Goal: Information Seeking & Learning: Check status

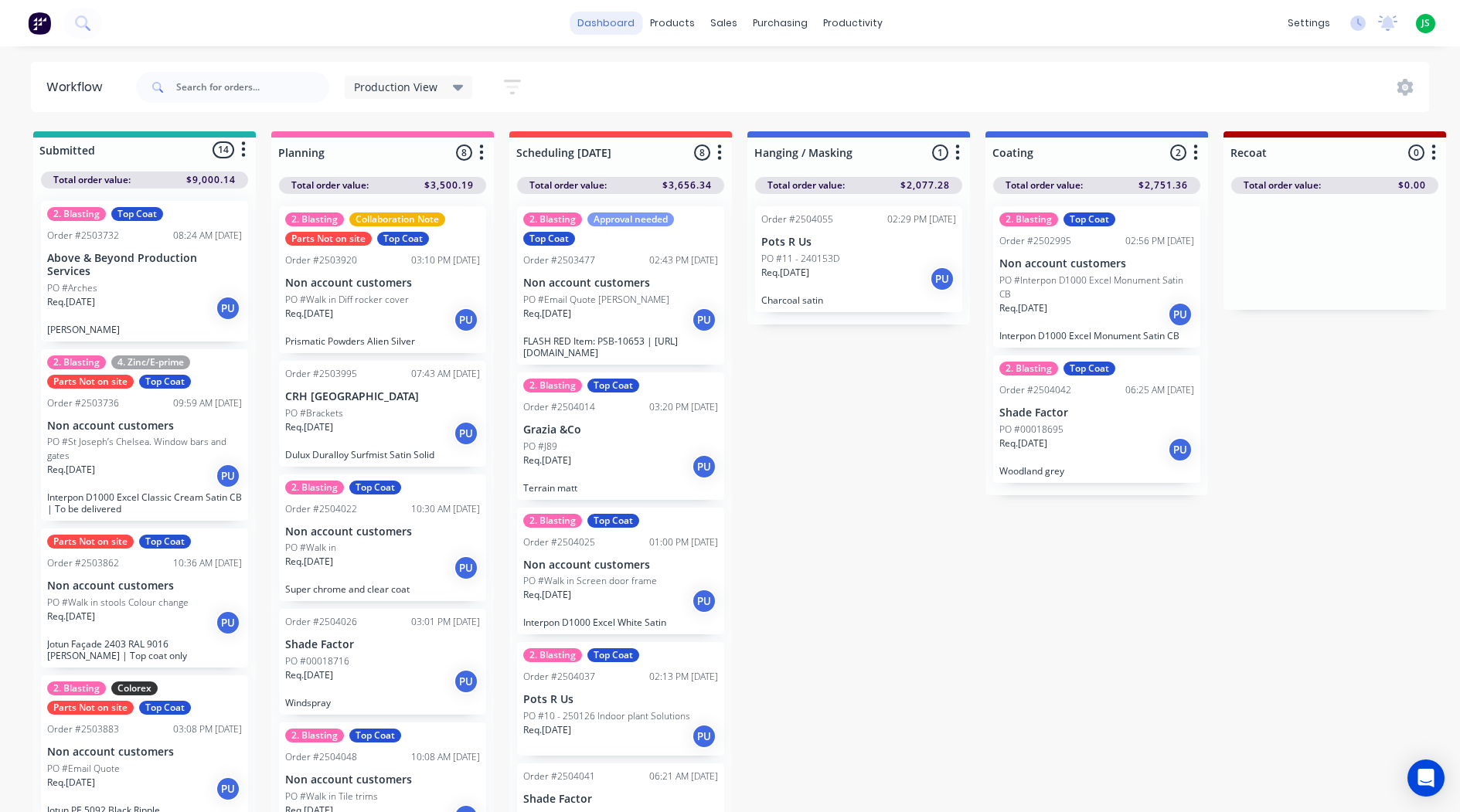
click at [609, 32] on link "dashboard" at bounding box center [606, 24] width 73 height 24
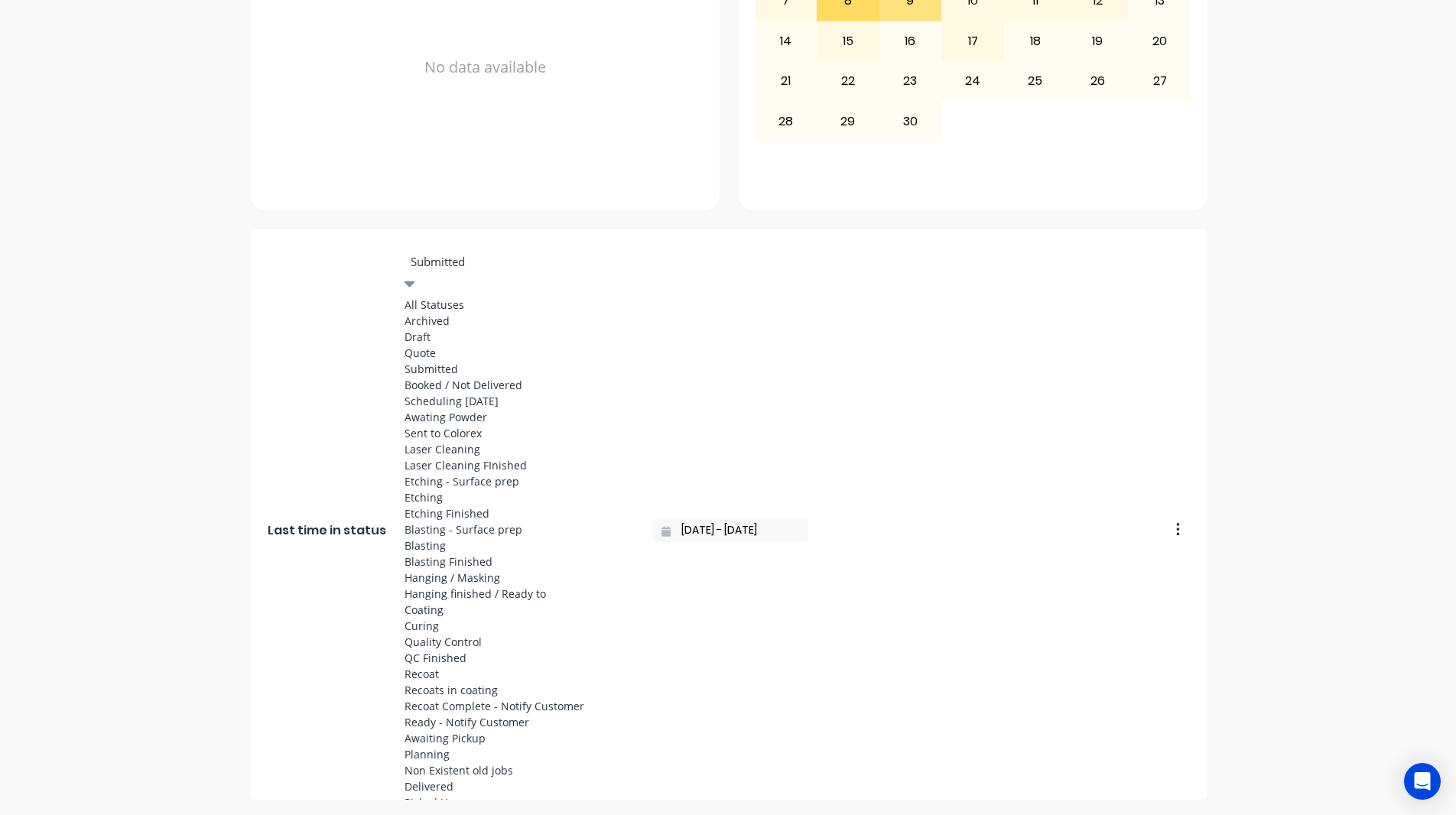
scroll to position [612, 0]
click at [444, 602] on div "Coating" at bounding box center [519, 609] width 230 height 16
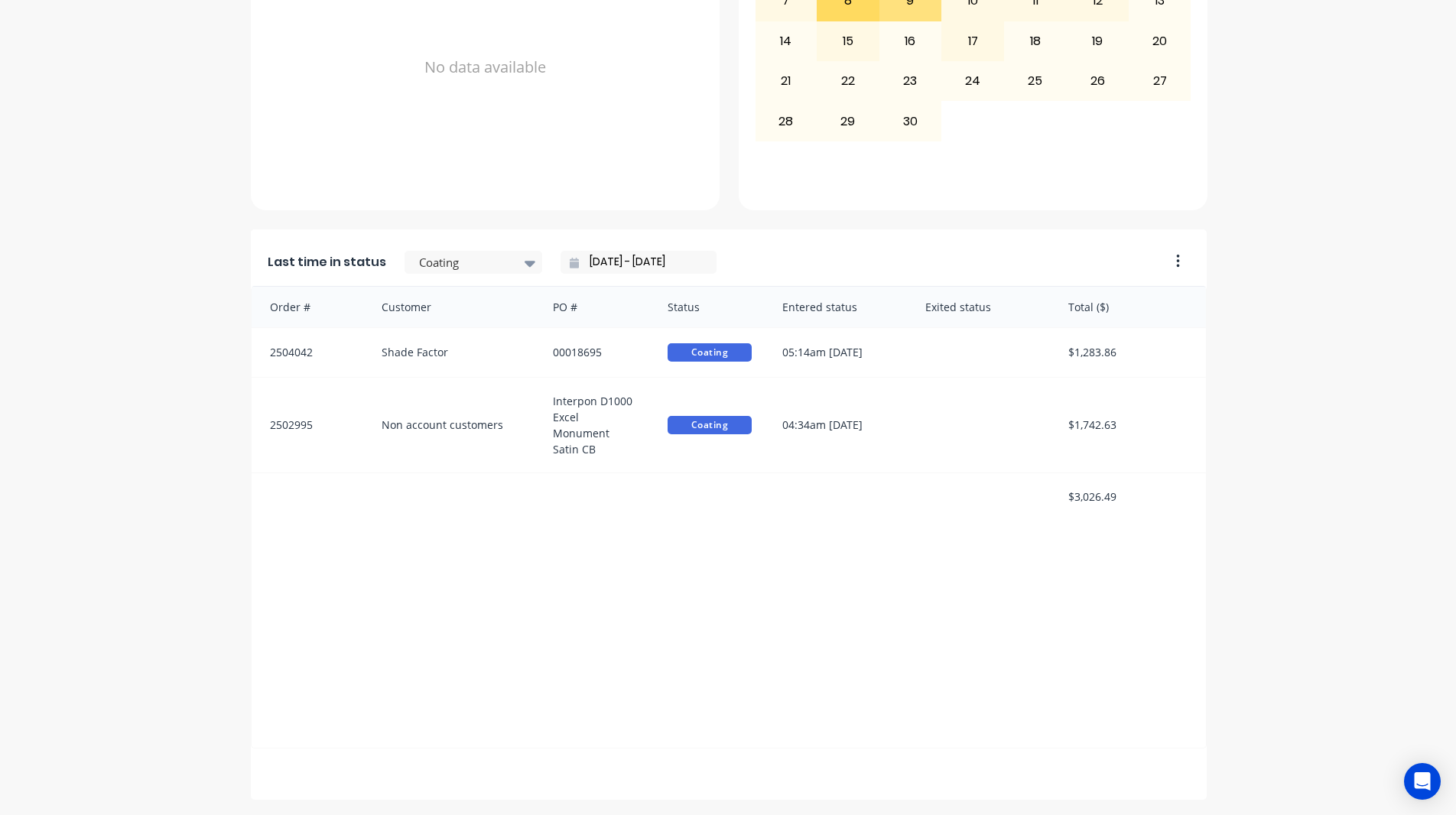
click at [560, 269] on div "[DATE] - [DATE]" at bounding box center [638, 262] width 156 height 23
click at [570, 265] on icon at bounding box center [574, 263] width 9 height 11
click at [570, 263] on icon at bounding box center [574, 263] width 9 height 11
click at [579, 260] on input "[DATE] - [DATE]" at bounding box center [644, 262] width 131 height 23
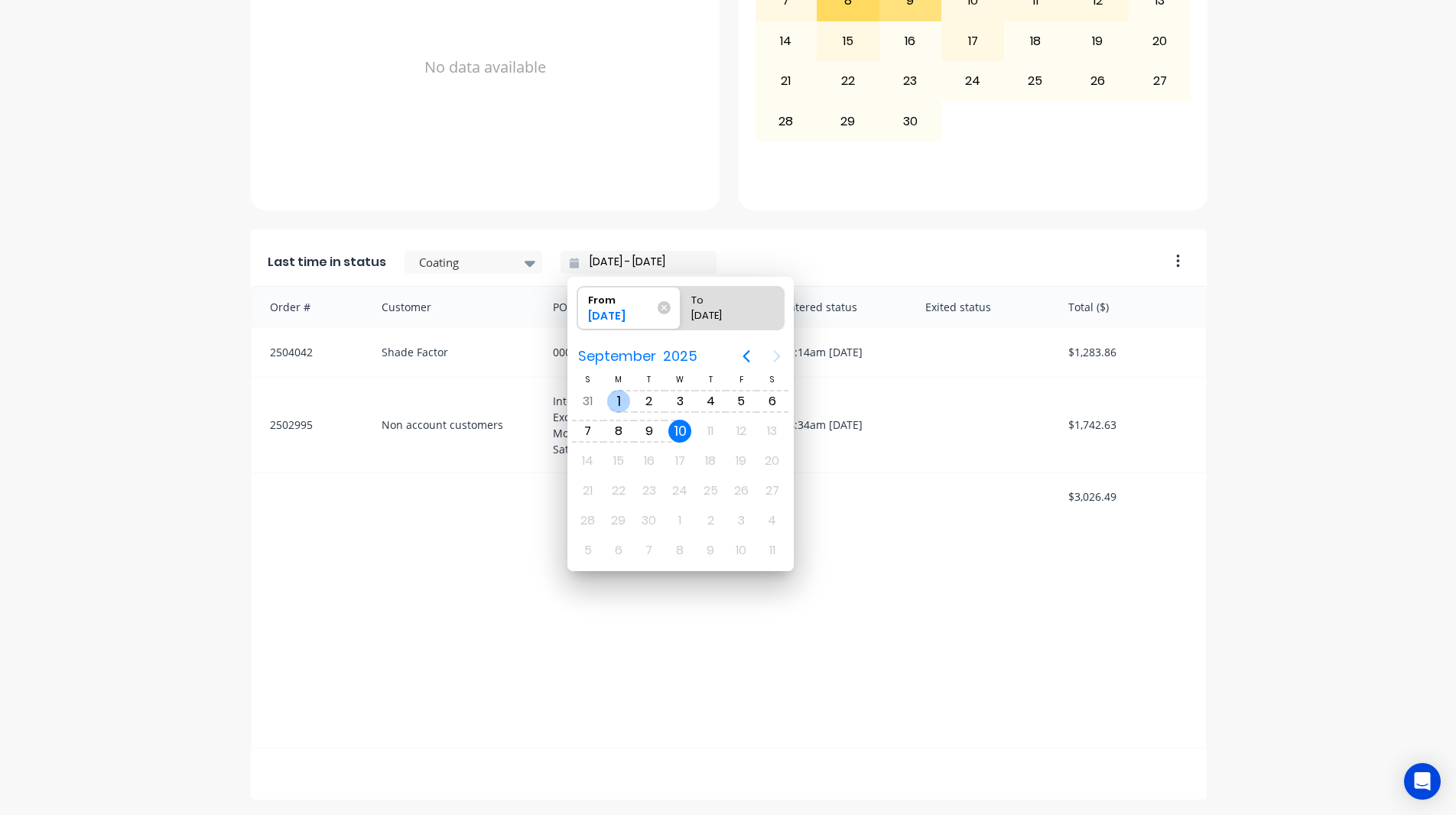
click at [609, 402] on div "1" at bounding box center [619, 401] width 23 height 23
type input "[DATE] - [DATE]"
radio input "false"
radio input "true"
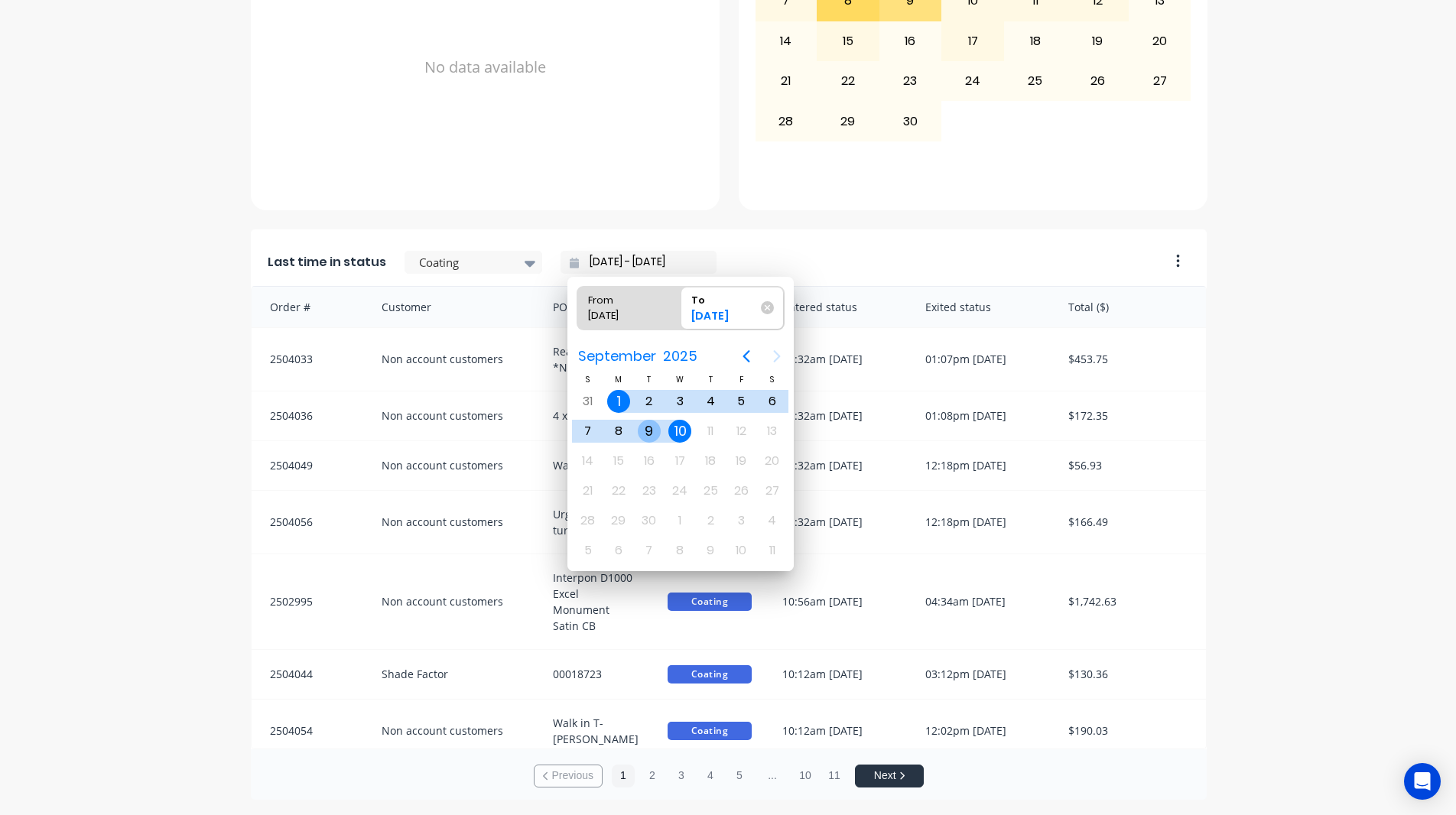
click at [649, 430] on div "9" at bounding box center [650, 432] width 23 height 23
type input "[DATE] - [DATE]"
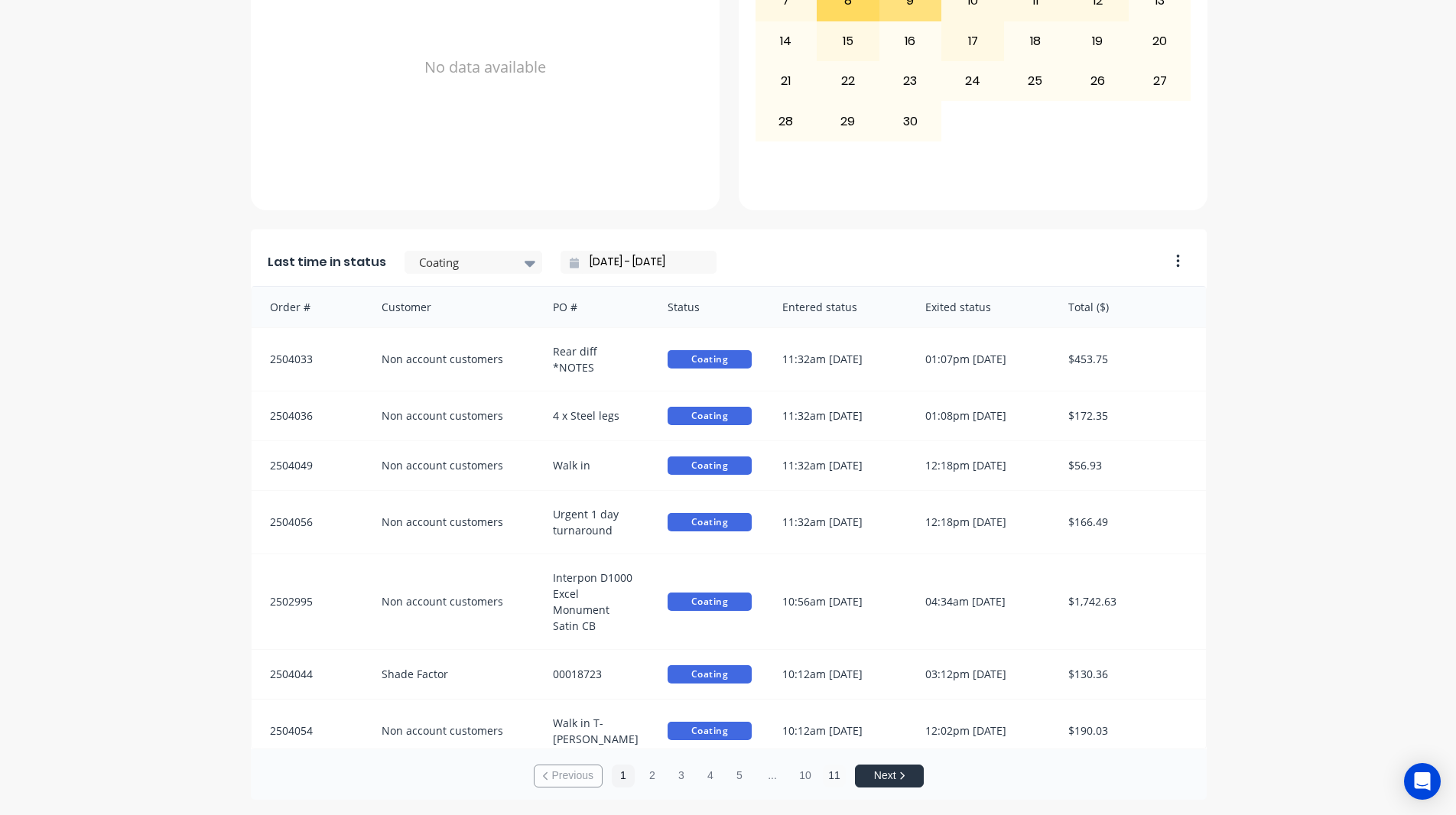
click at [830, 768] on button "11" at bounding box center [834, 776] width 23 height 23
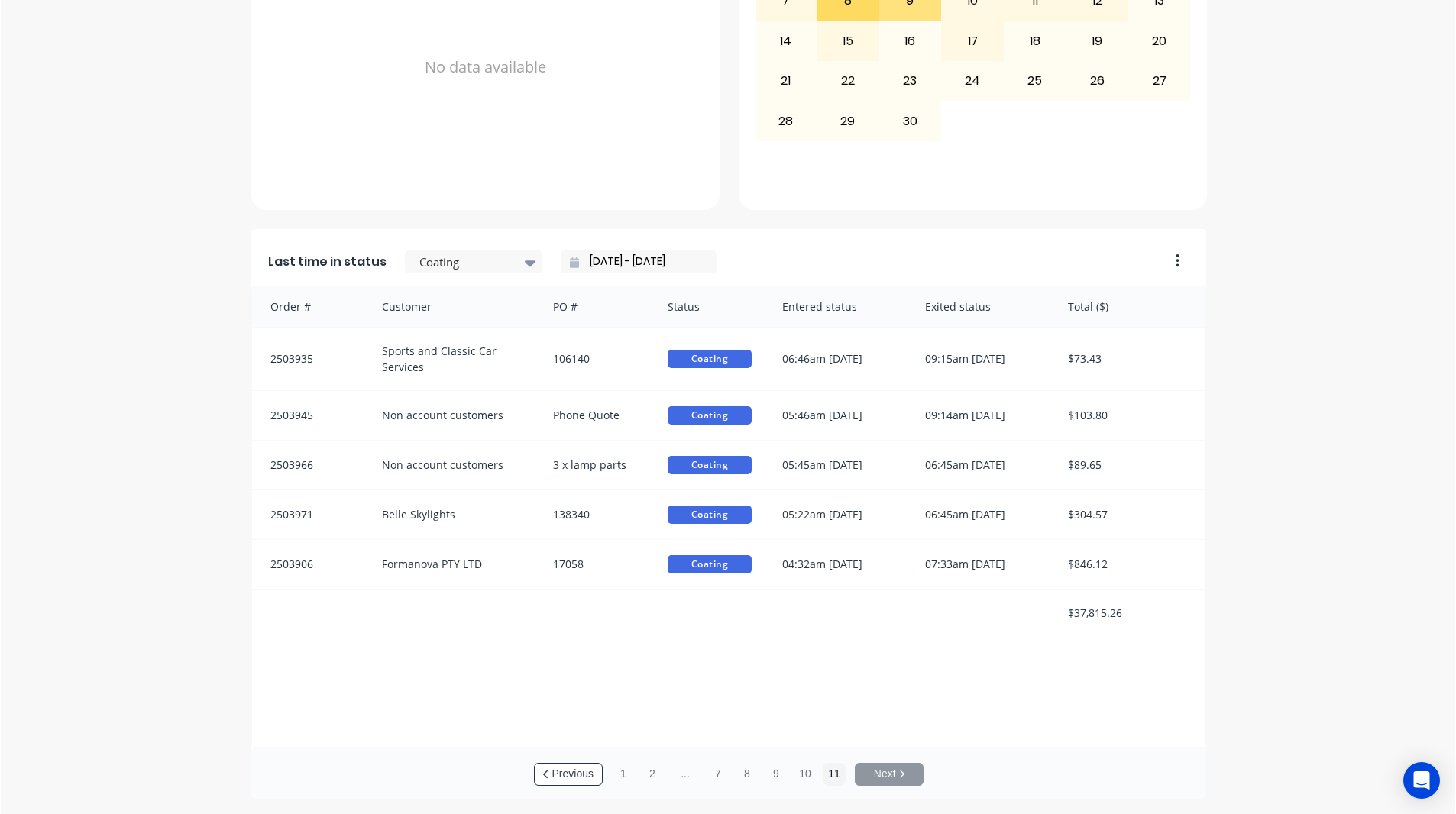
scroll to position [2, 0]
drag, startPoint x: 1437, startPoint y: 752, endPoint x: 1453, endPoint y: 735, distance: 23.3
click at [1442, 743] on div "dashboard products sales purchasing productivity dashboard products Product Cat…" at bounding box center [727, 407] width 1454 height 814
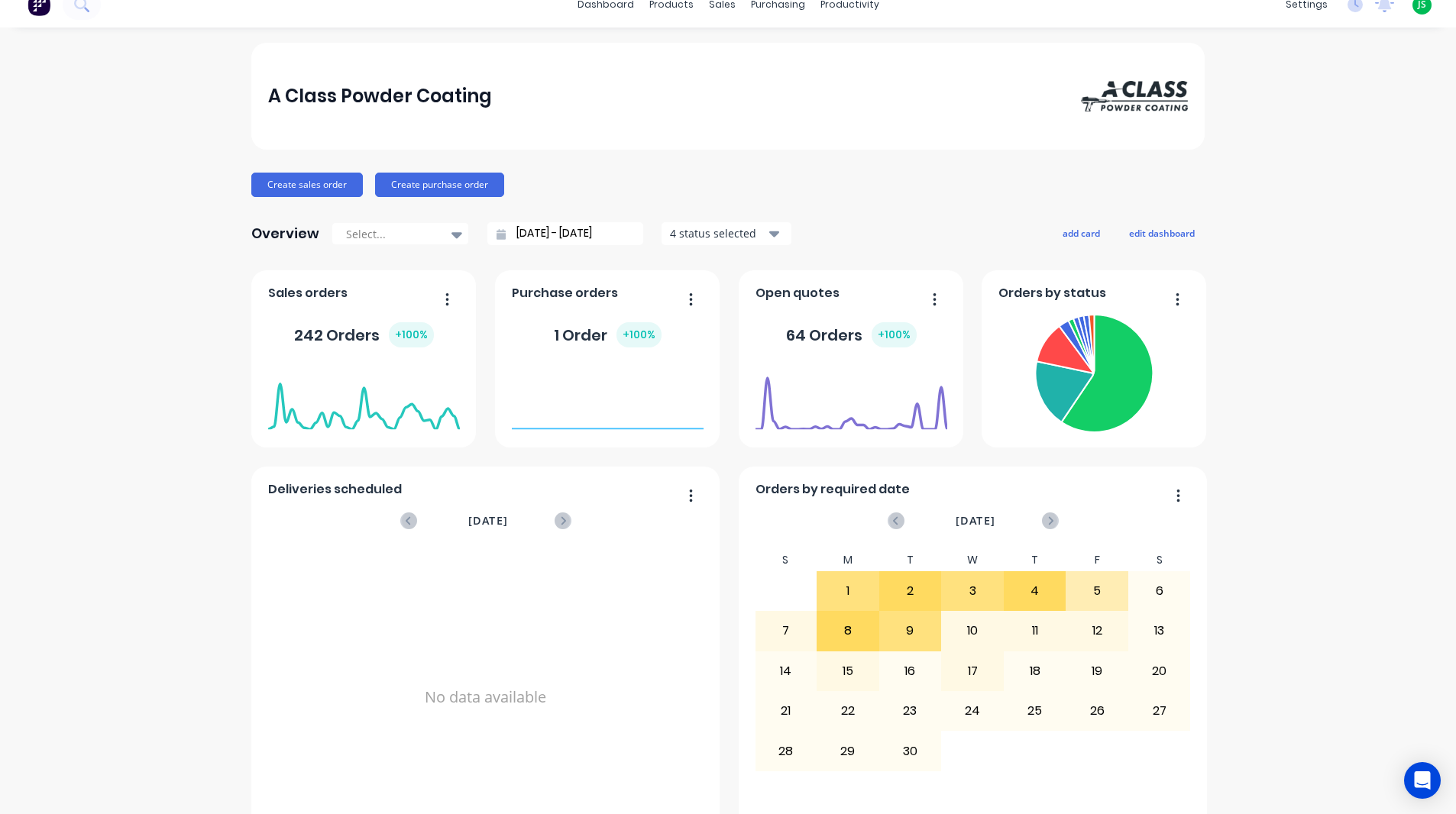
scroll to position [26, 0]
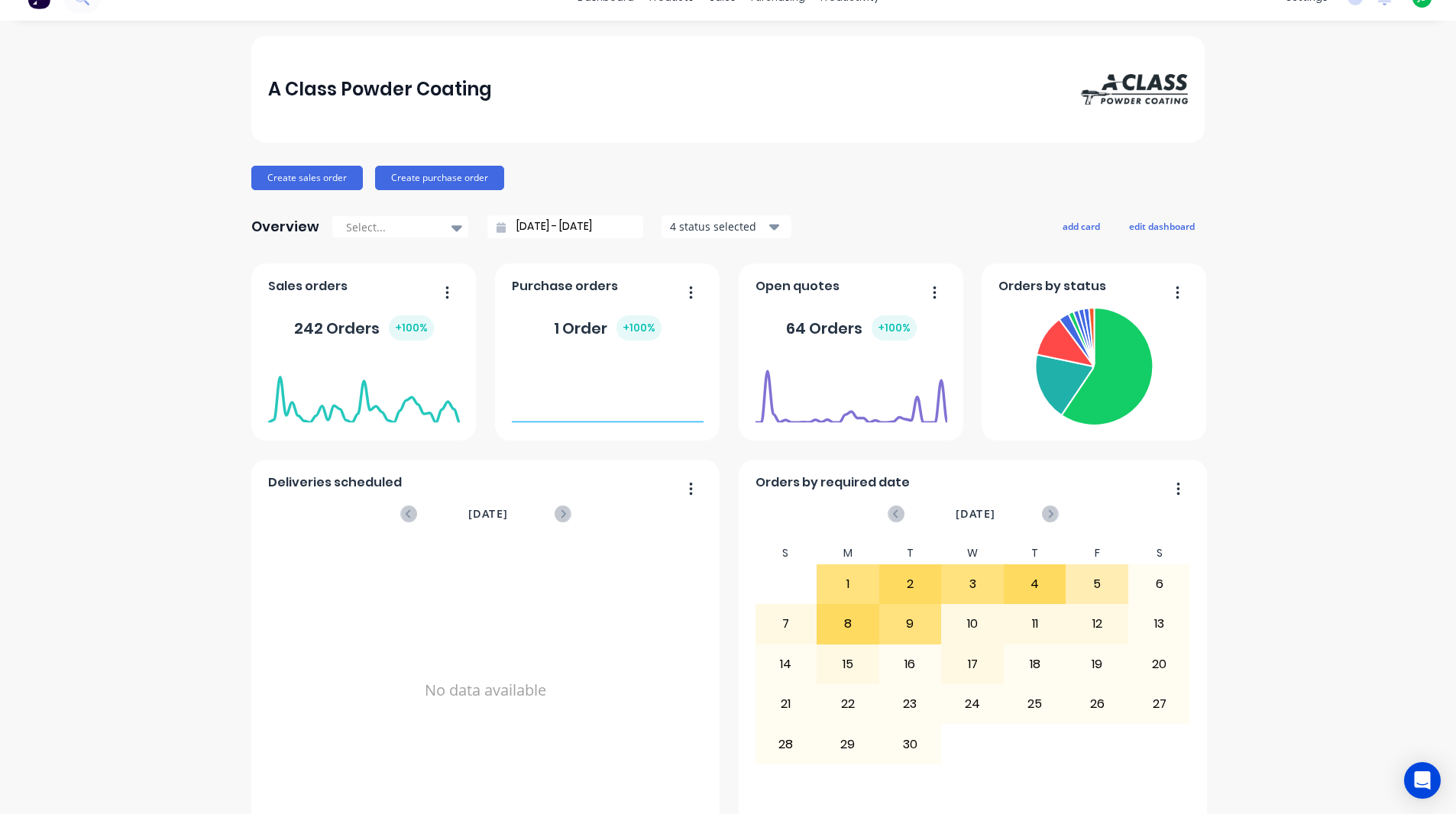
click at [455, 419] on div "Sales orders 242 Orders + 100 % [DATE] Orders: 0" at bounding box center [364, 352] width 225 height 178
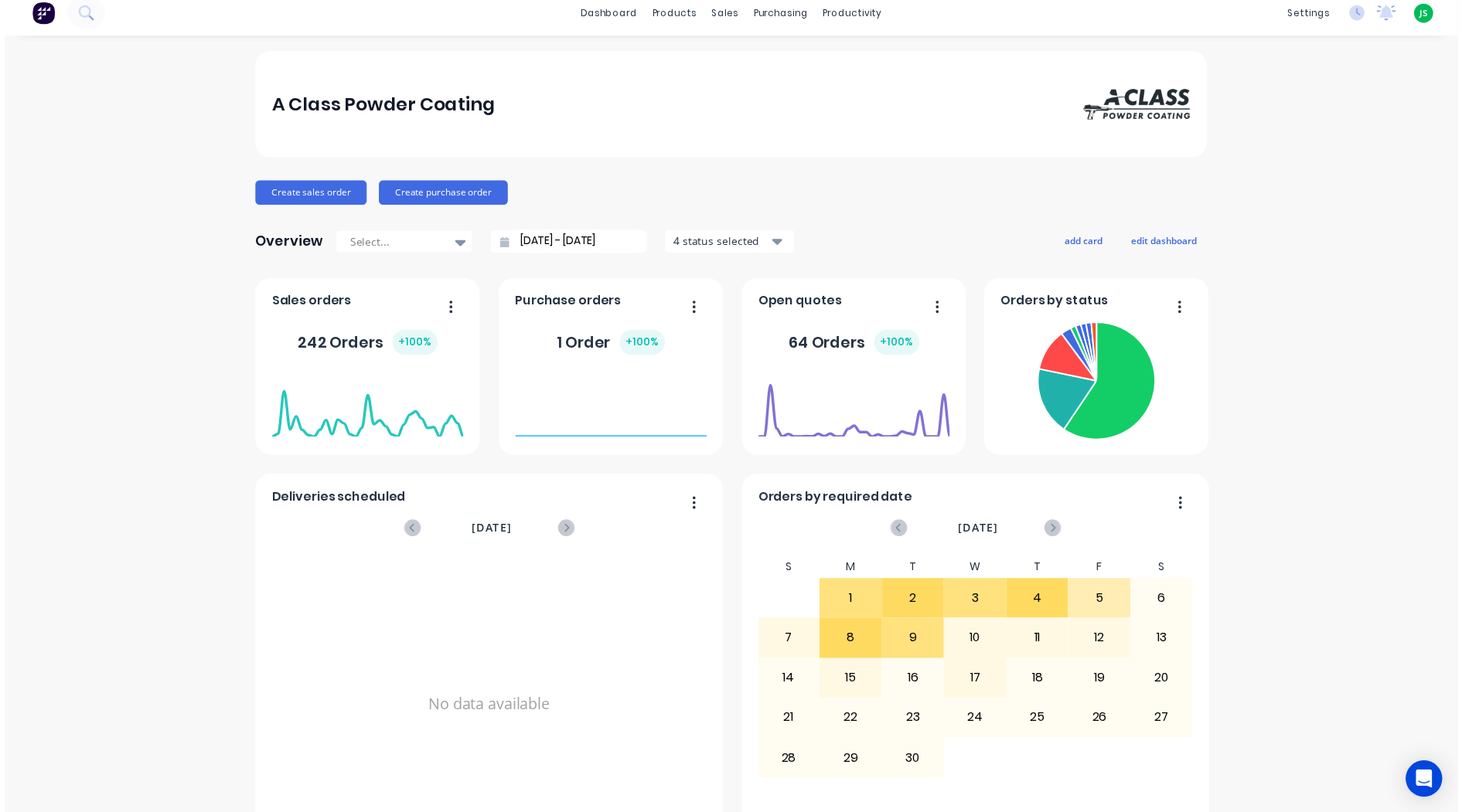
scroll to position [0, 0]
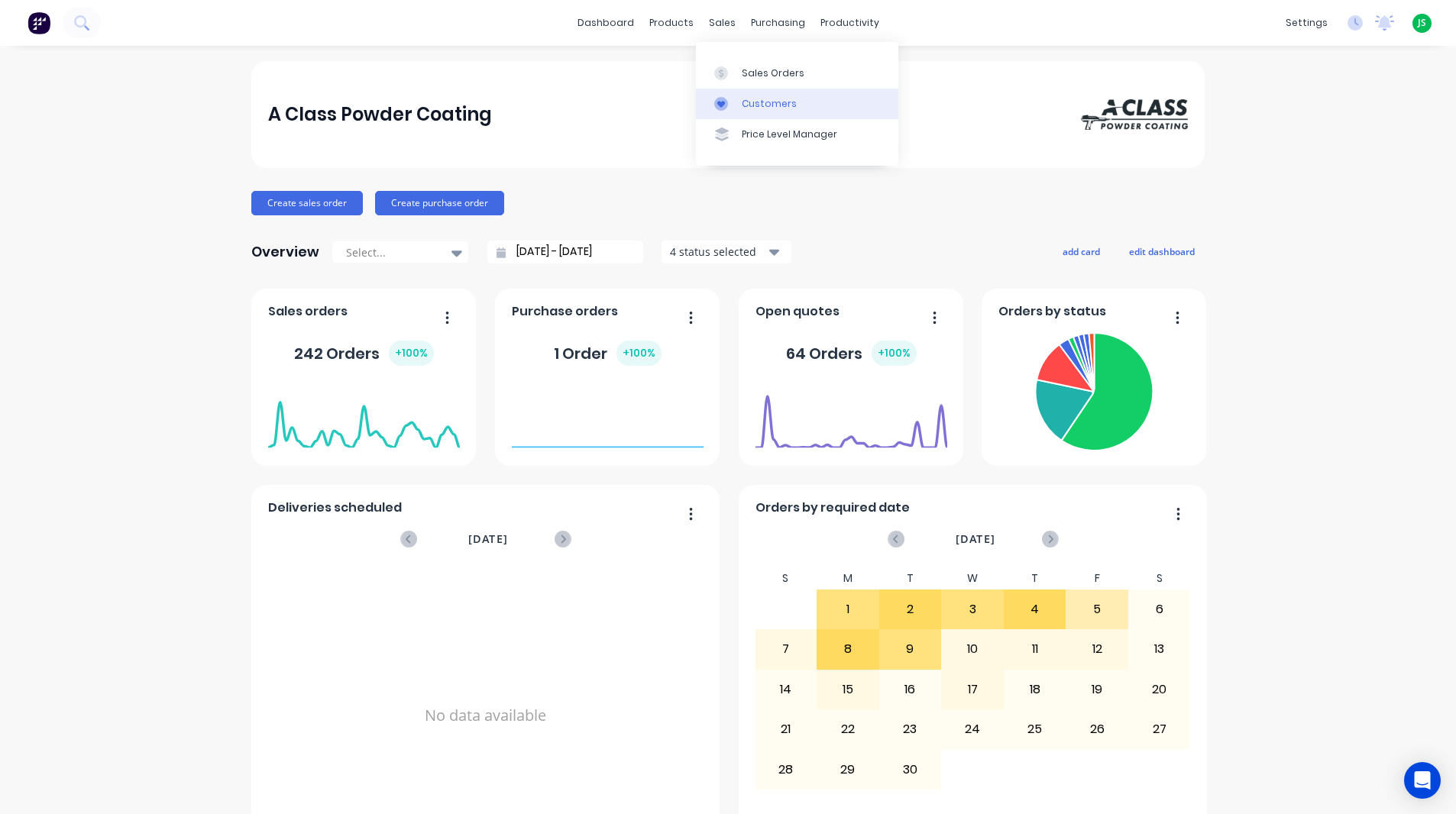
click at [750, 115] on link "Customers" at bounding box center [797, 103] width 202 height 30
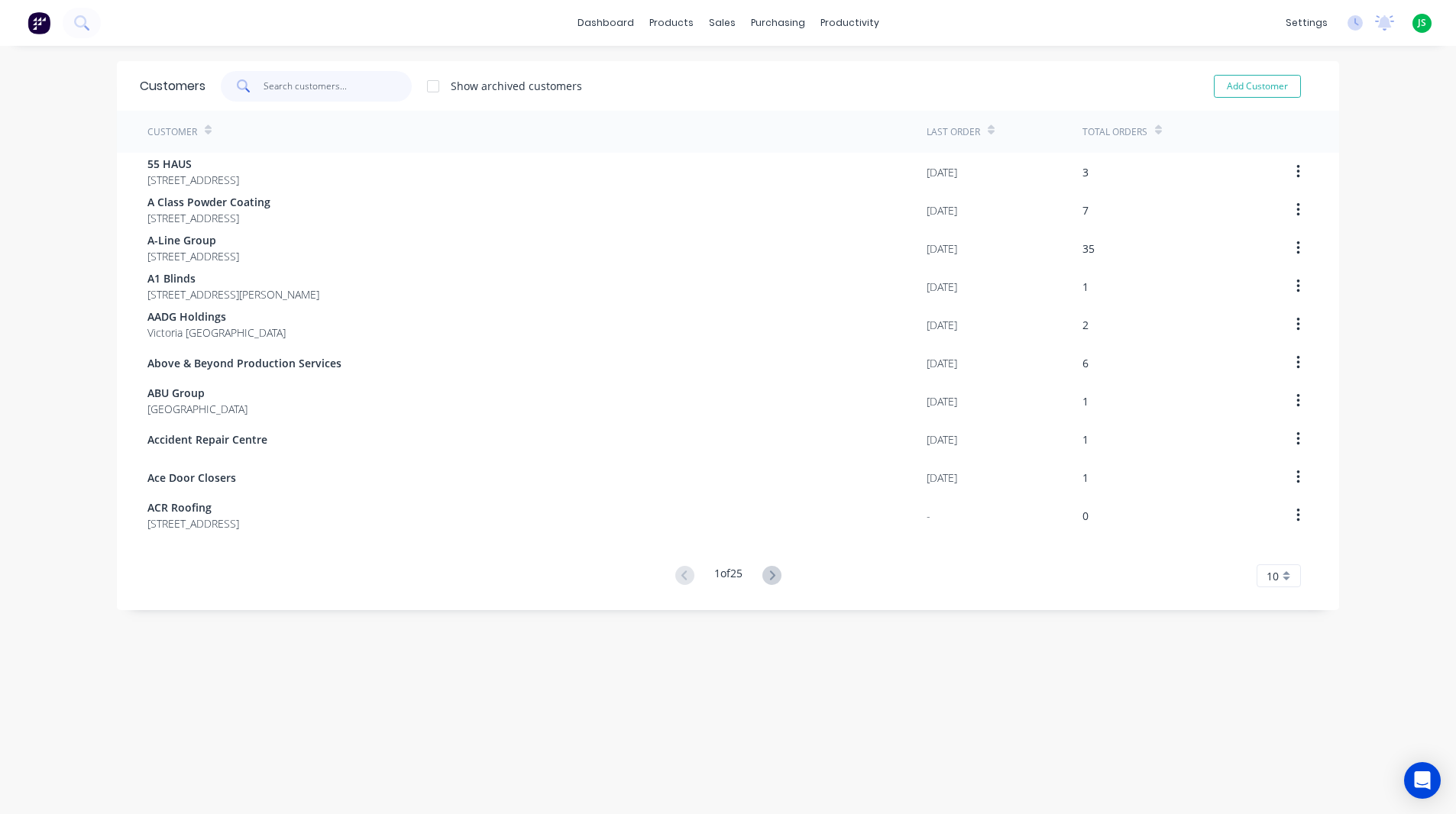
click at [307, 82] on input "text" at bounding box center [338, 86] width 149 height 30
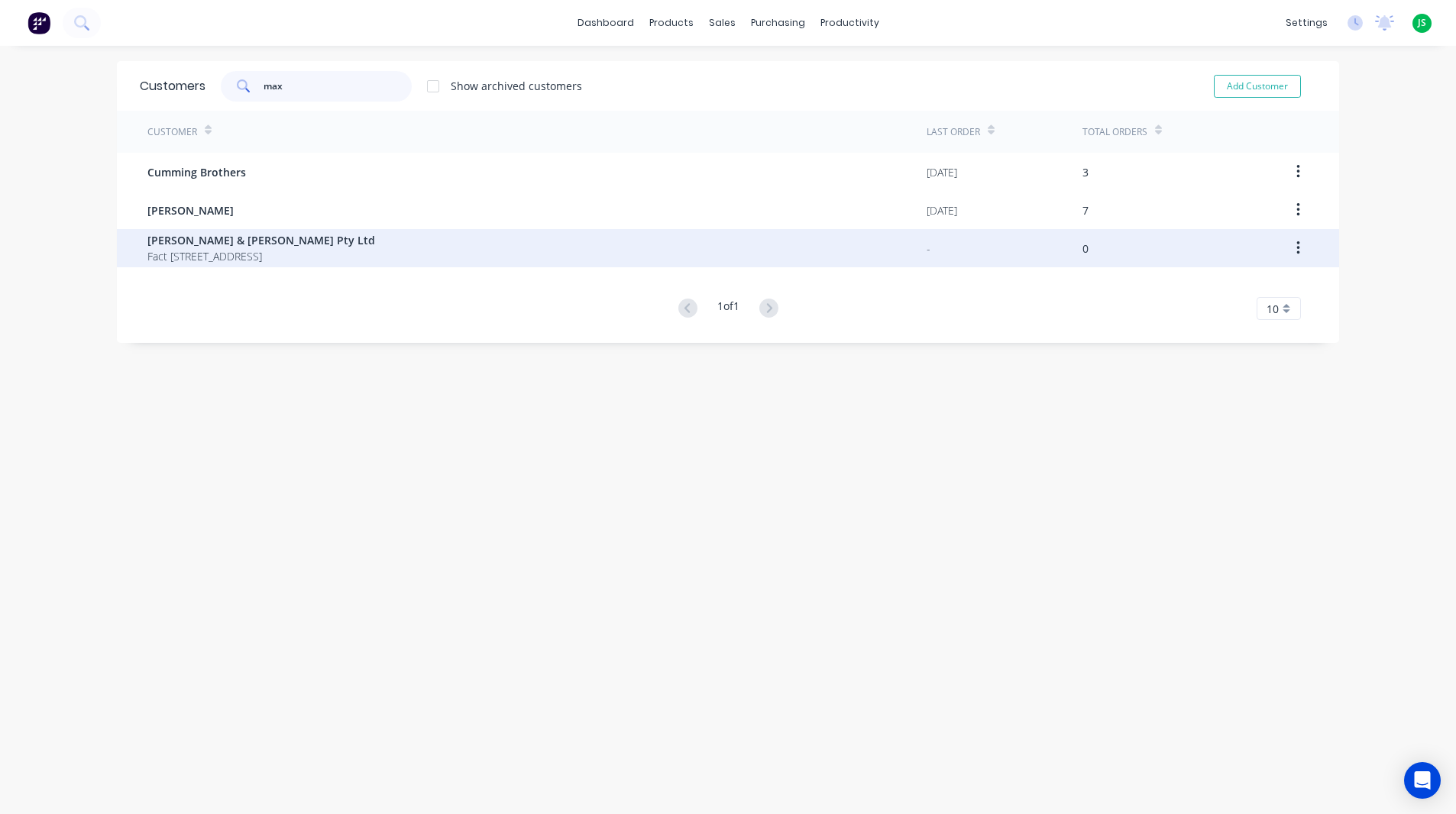
type input "max"
click at [282, 259] on span "Fact [STREET_ADDRESS]" at bounding box center [261, 256] width 228 height 16
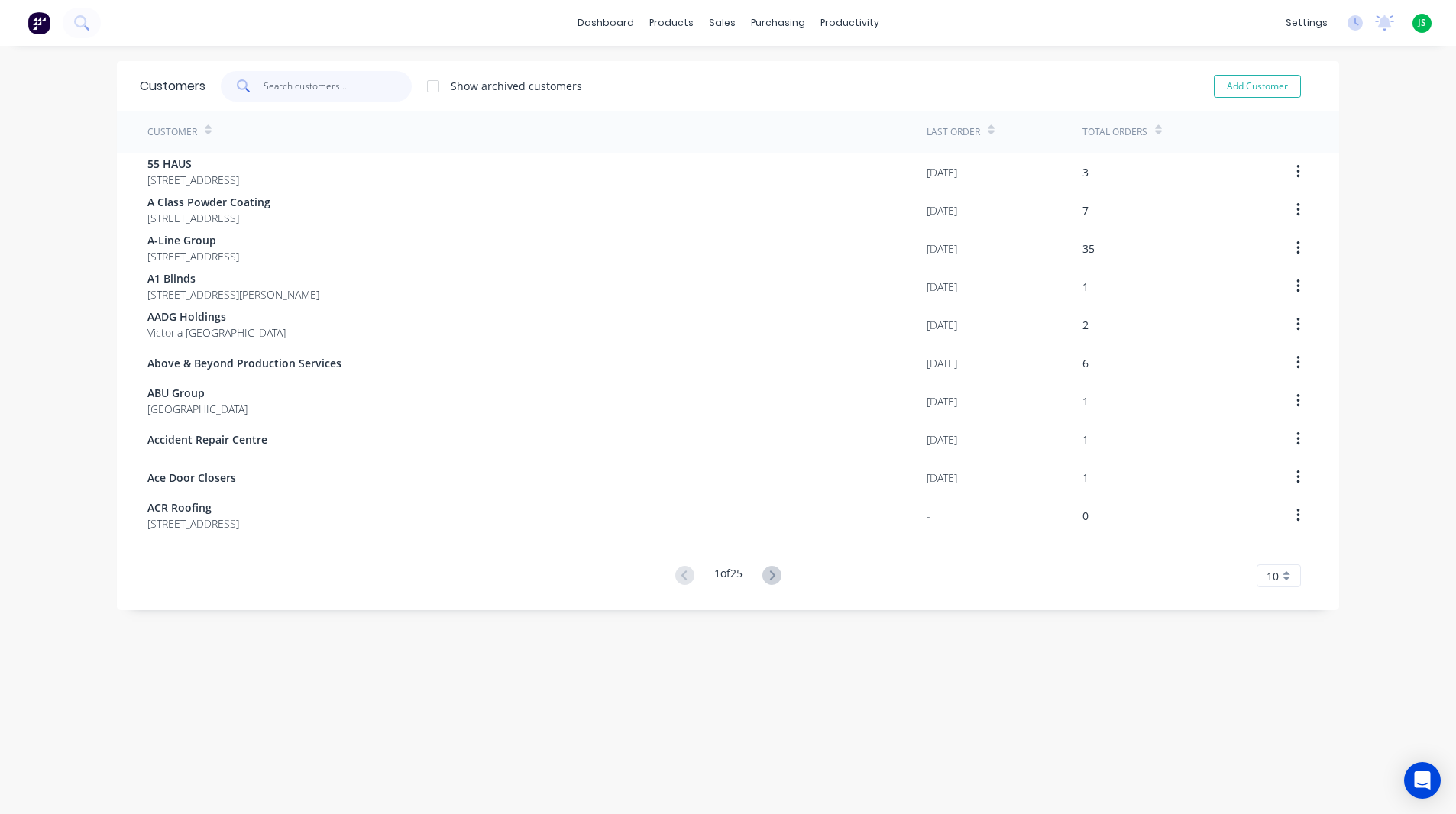
click at [267, 84] on input "text" at bounding box center [338, 86] width 149 height 30
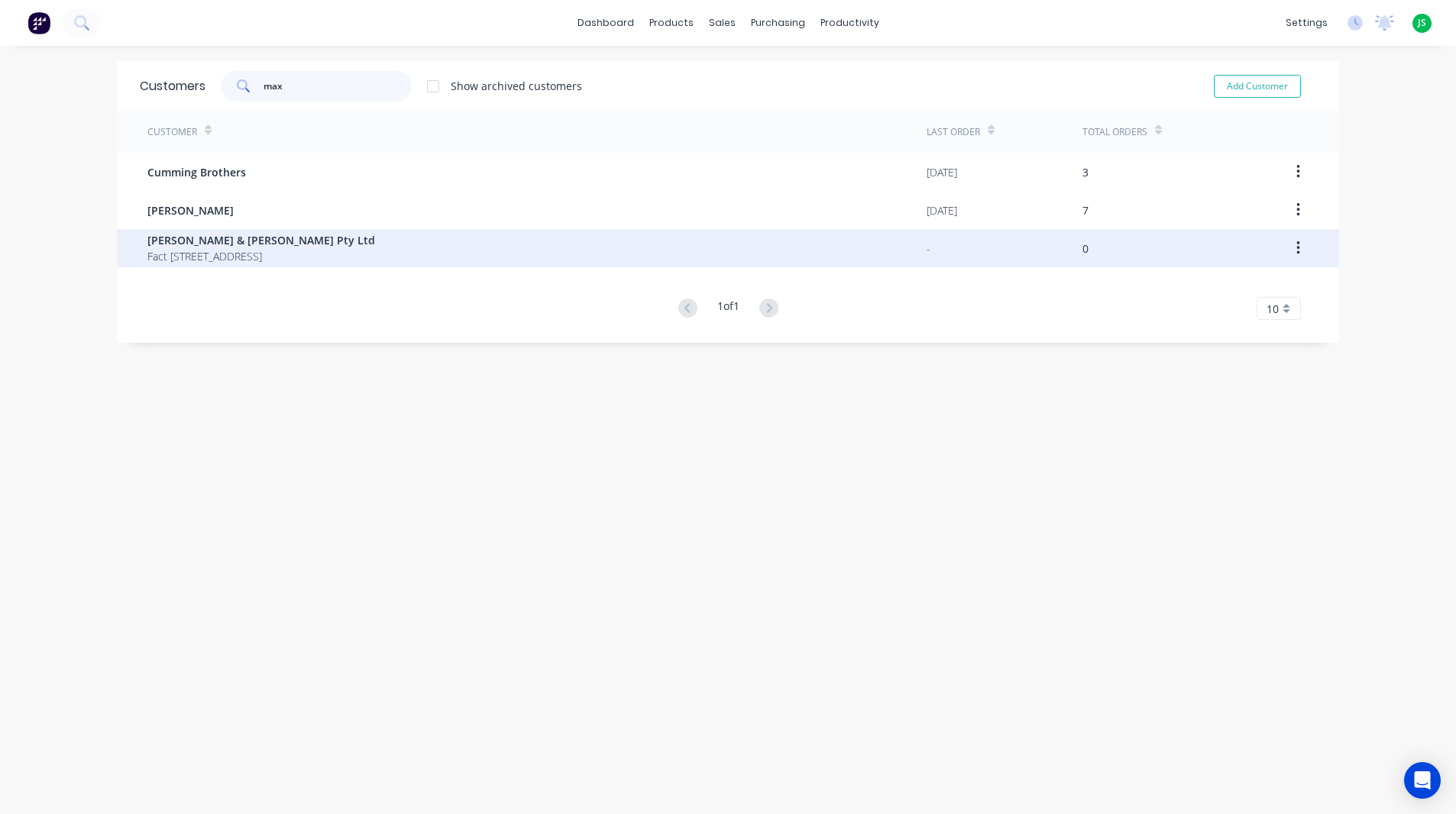
type input "max"
click at [351, 250] on div "[PERSON_NAME] & [PERSON_NAME] Pty Ltd [STREET_ADDRESS]" at bounding box center [537, 248] width 779 height 38
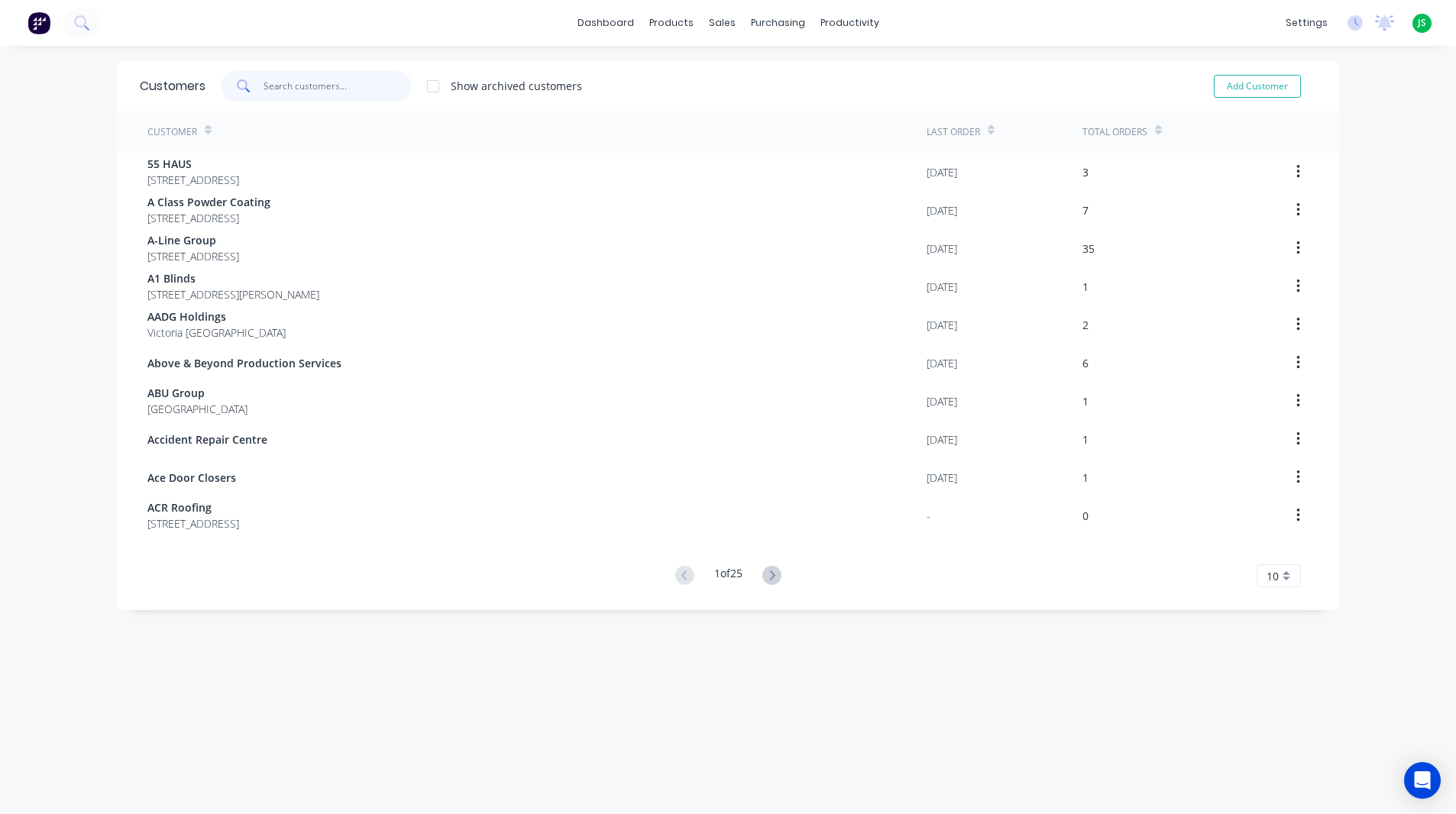
click at [265, 90] on input "text" at bounding box center [338, 86] width 149 height 30
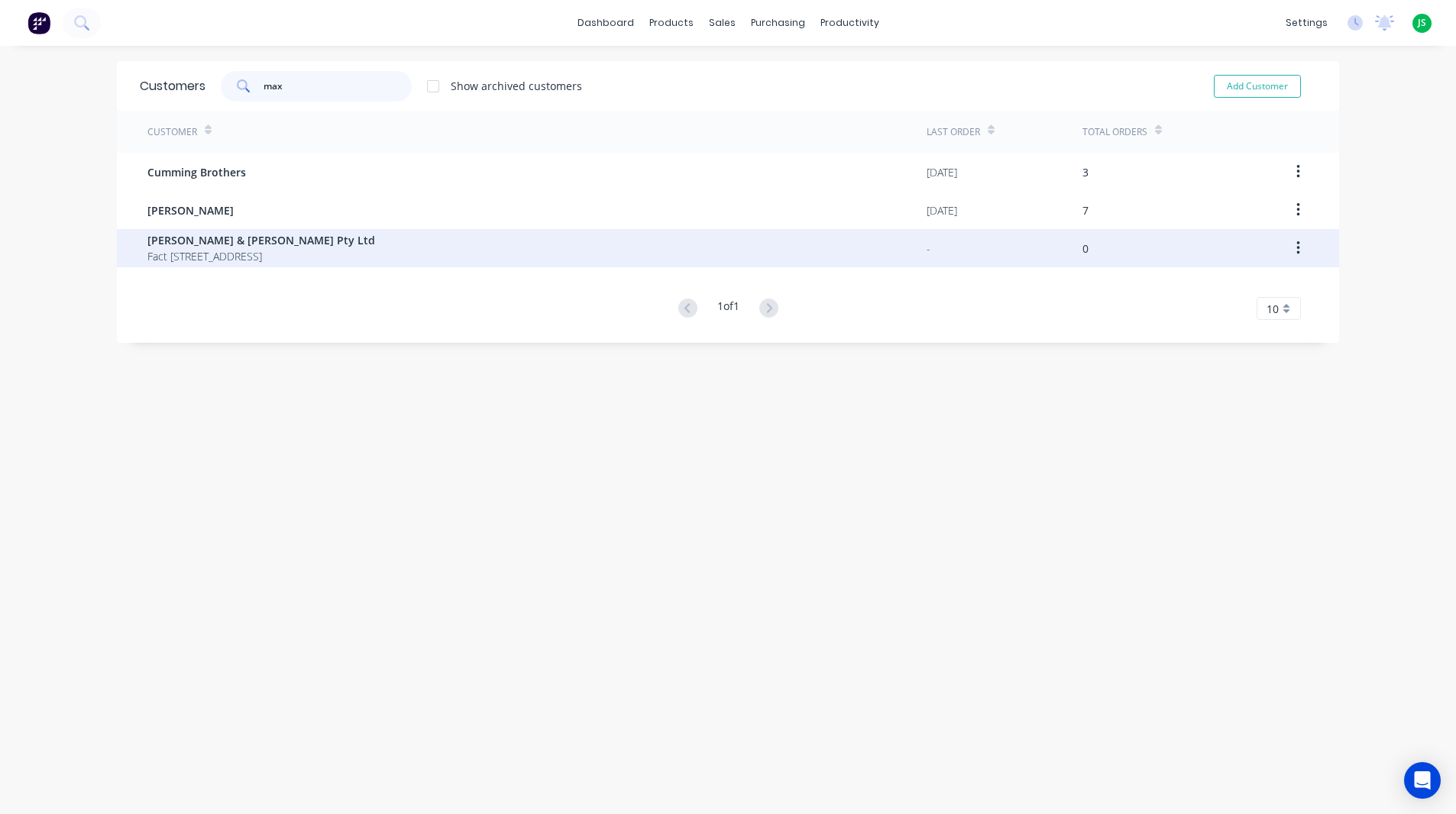
type input "max"
drag, startPoint x: 248, startPoint y: 262, endPoint x: 180, endPoint y: 240, distance: 71.5
click at [180, 240] on span "[PERSON_NAME] & [PERSON_NAME] Pty Ltd" at bounding box center [261, 240] width 228 height 16
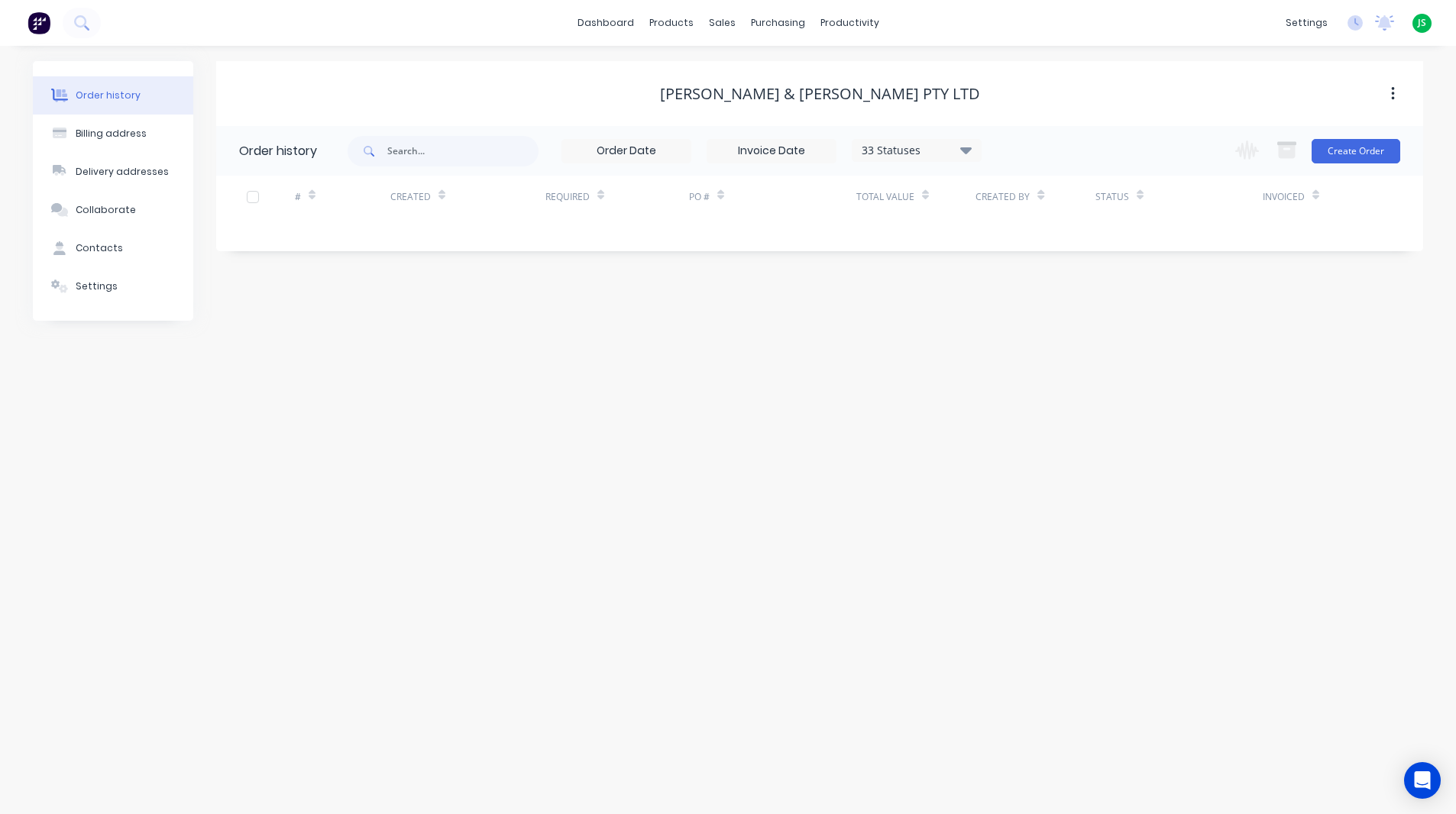
click at [127, 112] on button "Order history" at bounding box center [112, 95] width 160 height 38
click at [613, 18] on link "dashboard" at bounding box center [606, 23] width 72 height 23
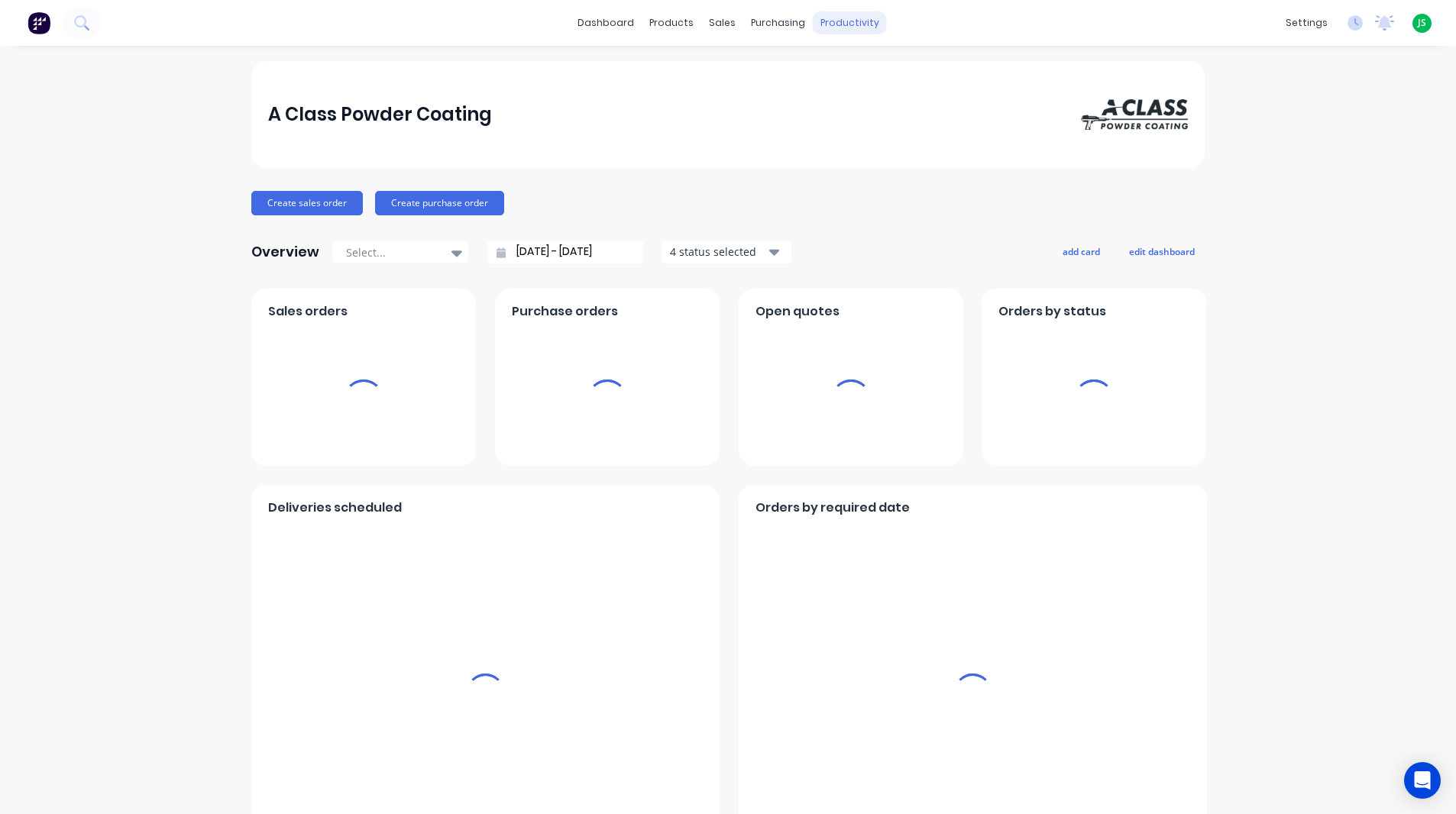
click at [863, 19] on div "productivity" at bounding box center [850, 23] width 74 height 23
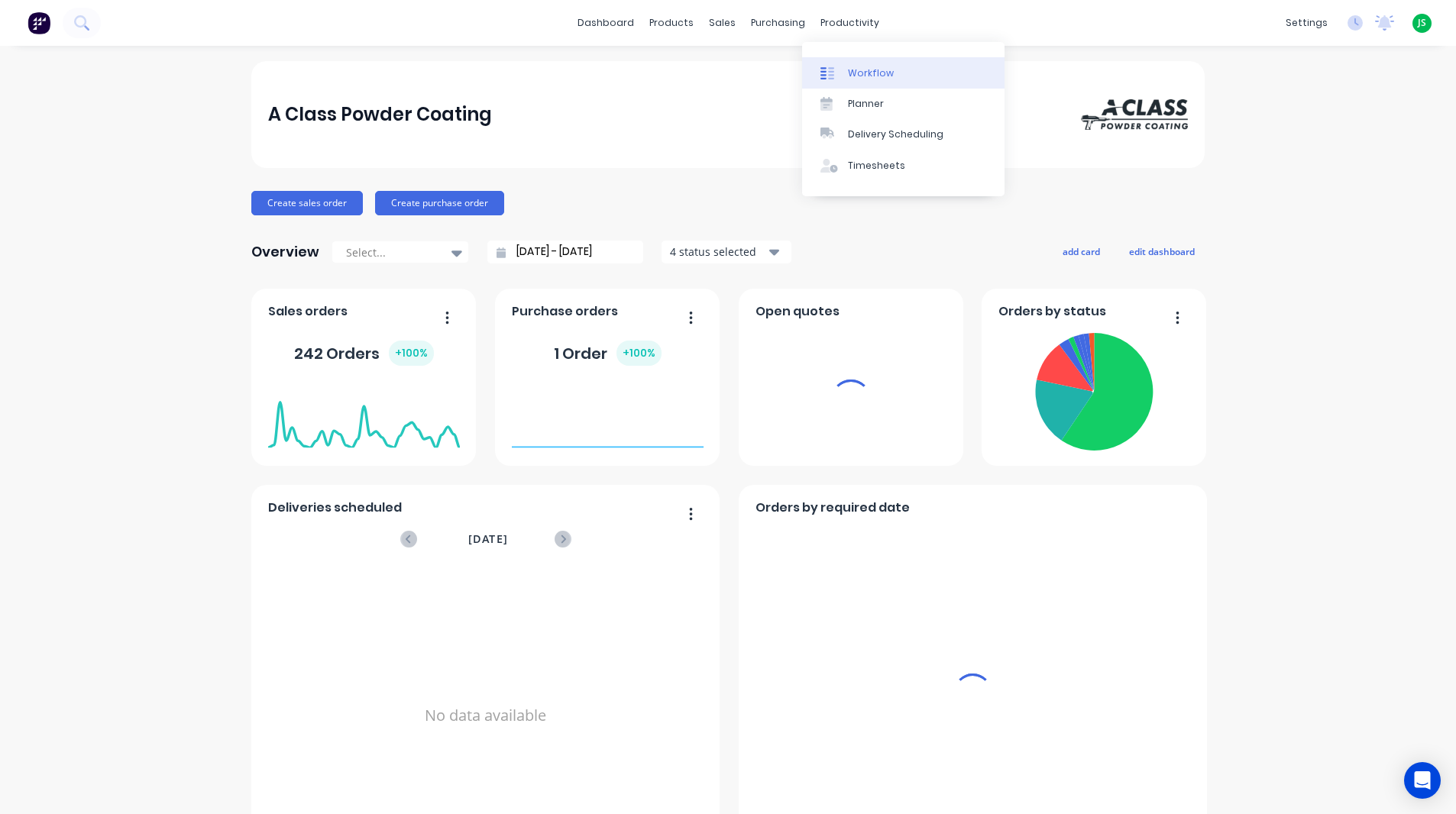
click at [909, 65] on link "Workflow" at bounding box center [903, 72] width 202 height 30
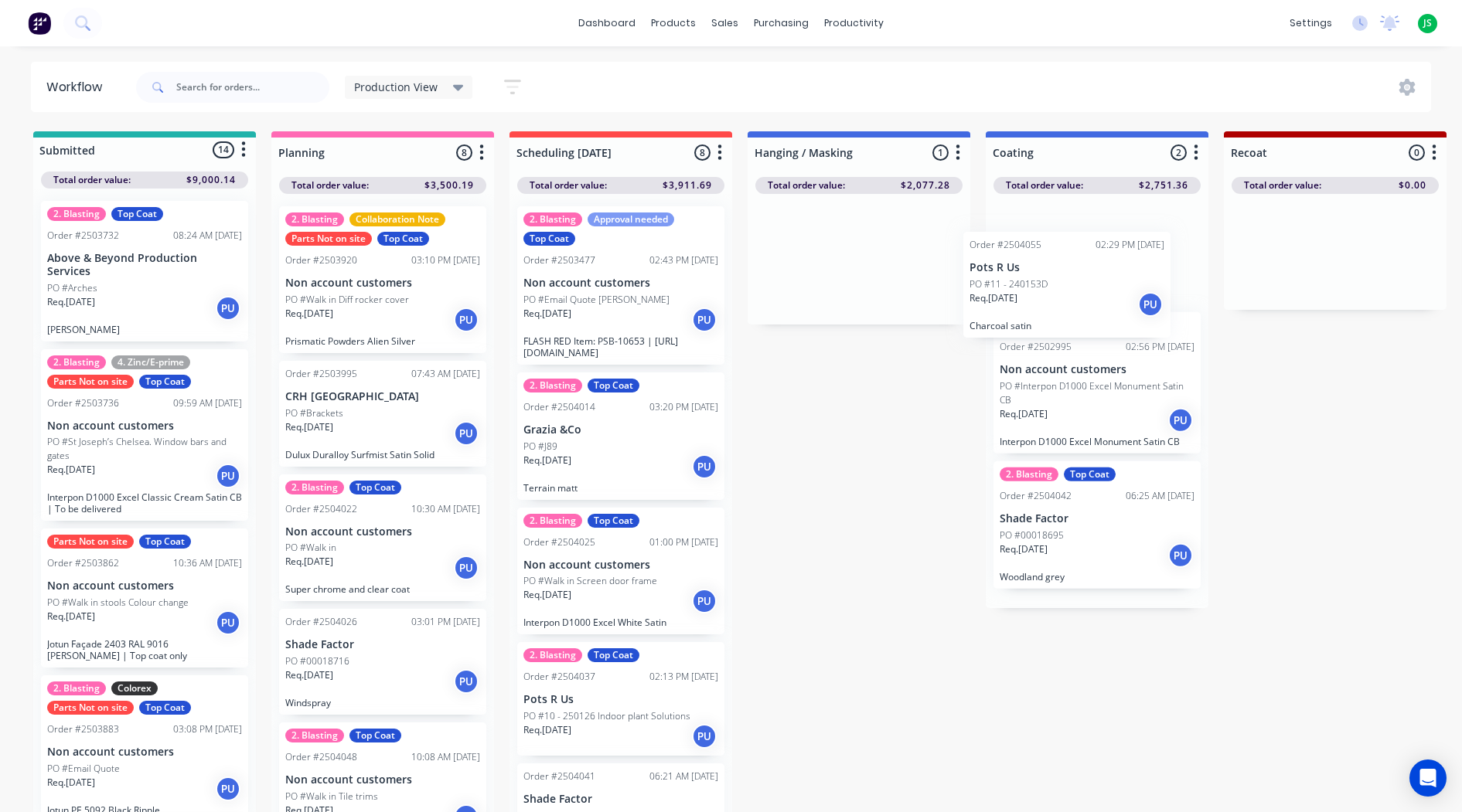
drag, startPoint x: 870, startPoint y: 270, endPoint x: 1109, endPoint y: 292, distance: 240.0
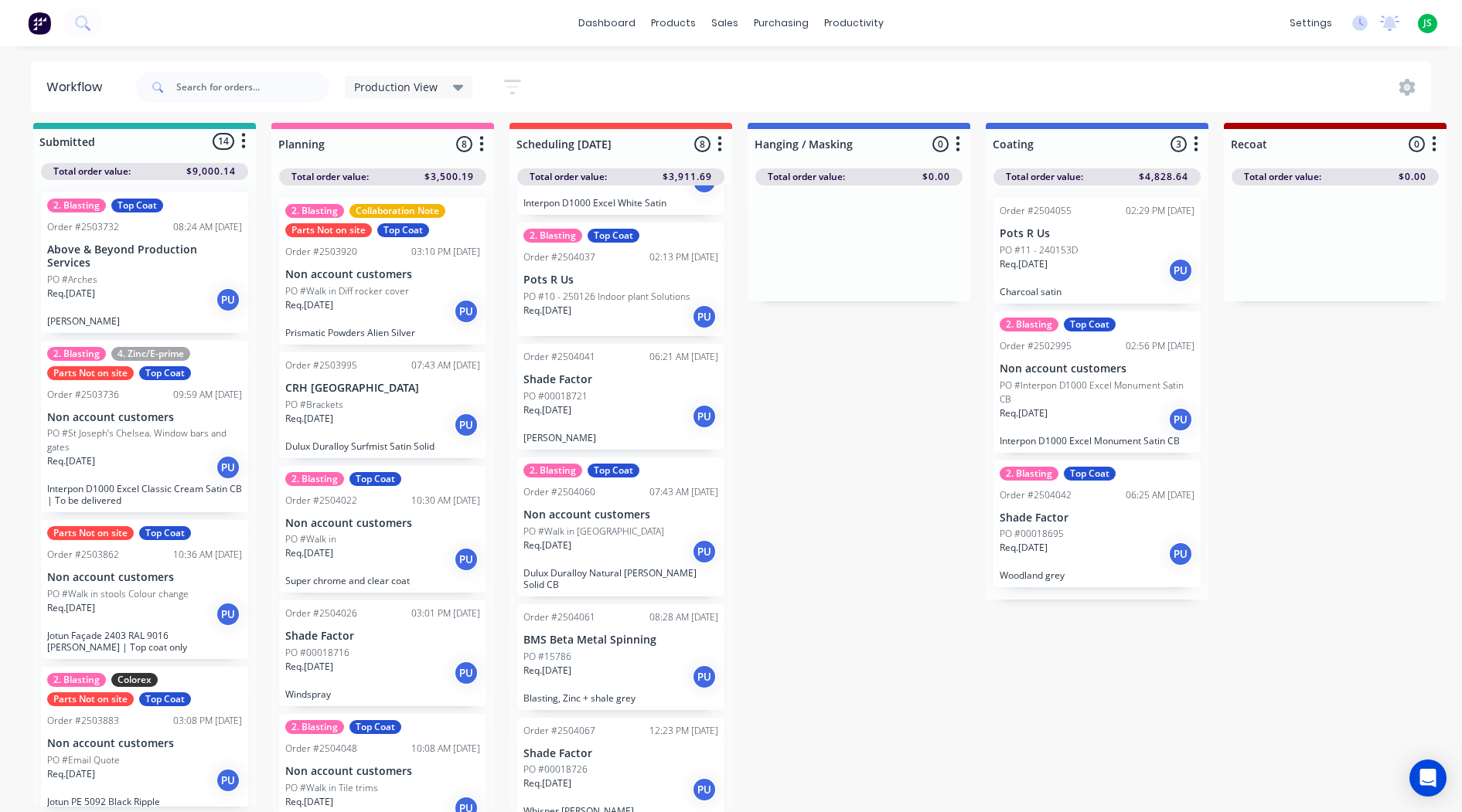
scroll to position [20, 0]
click at [584, 304] on div "Req. [DATE] PU" at bounding box center [621, 316] width 195 height 26
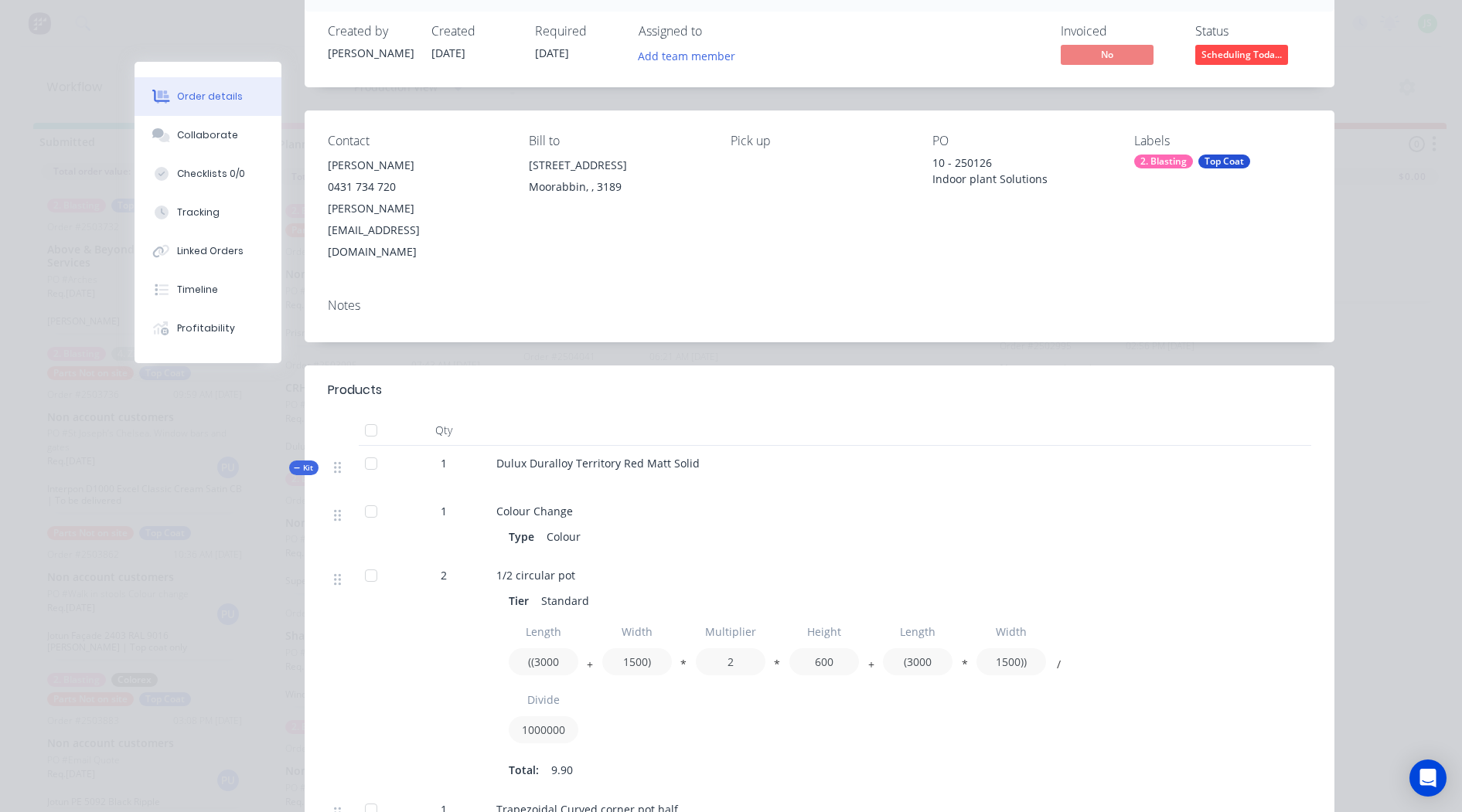
scroll to position [0, 0]
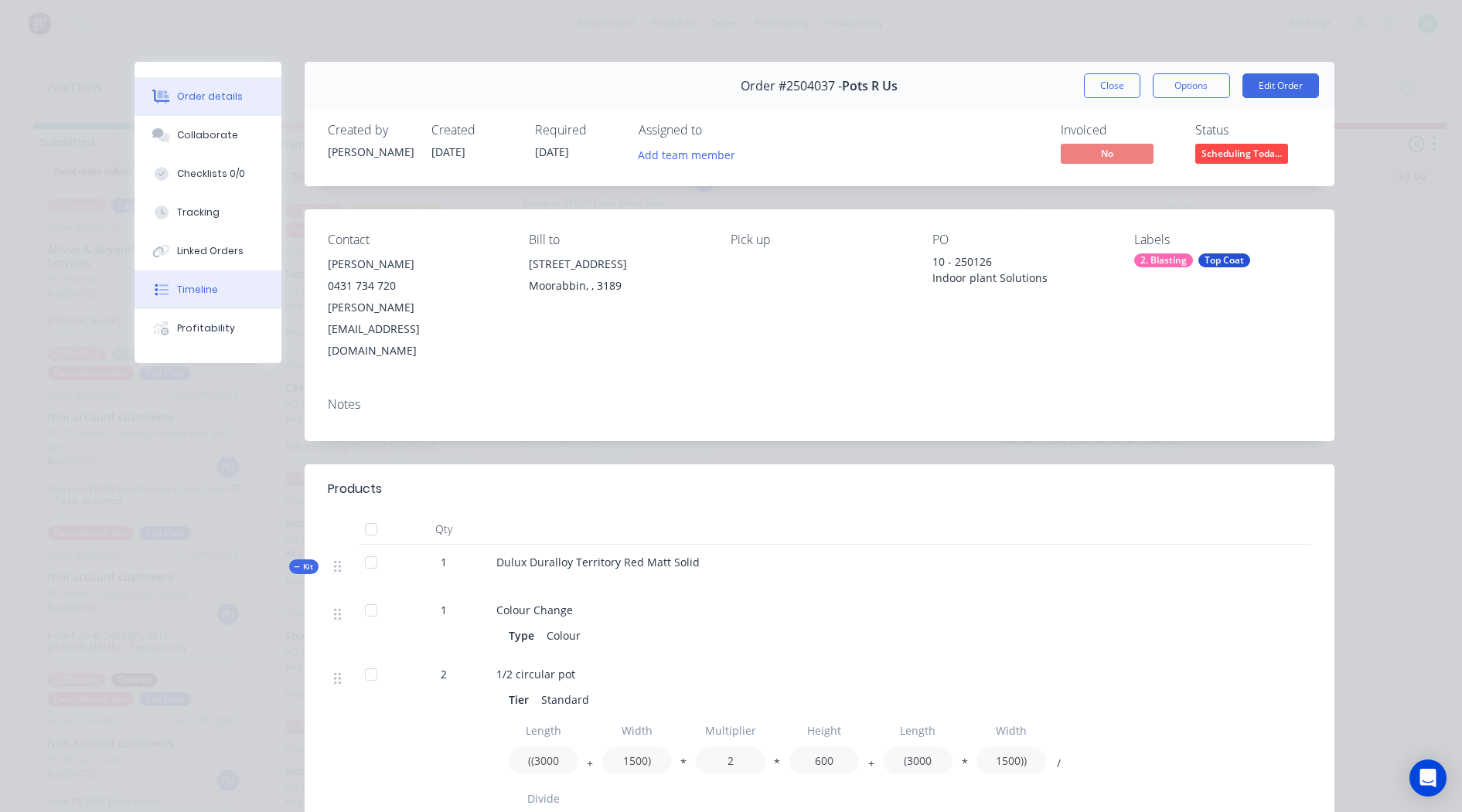
click at [209, 286] on div "Timeline" at bounding box center [198, 290] width 41 height 14
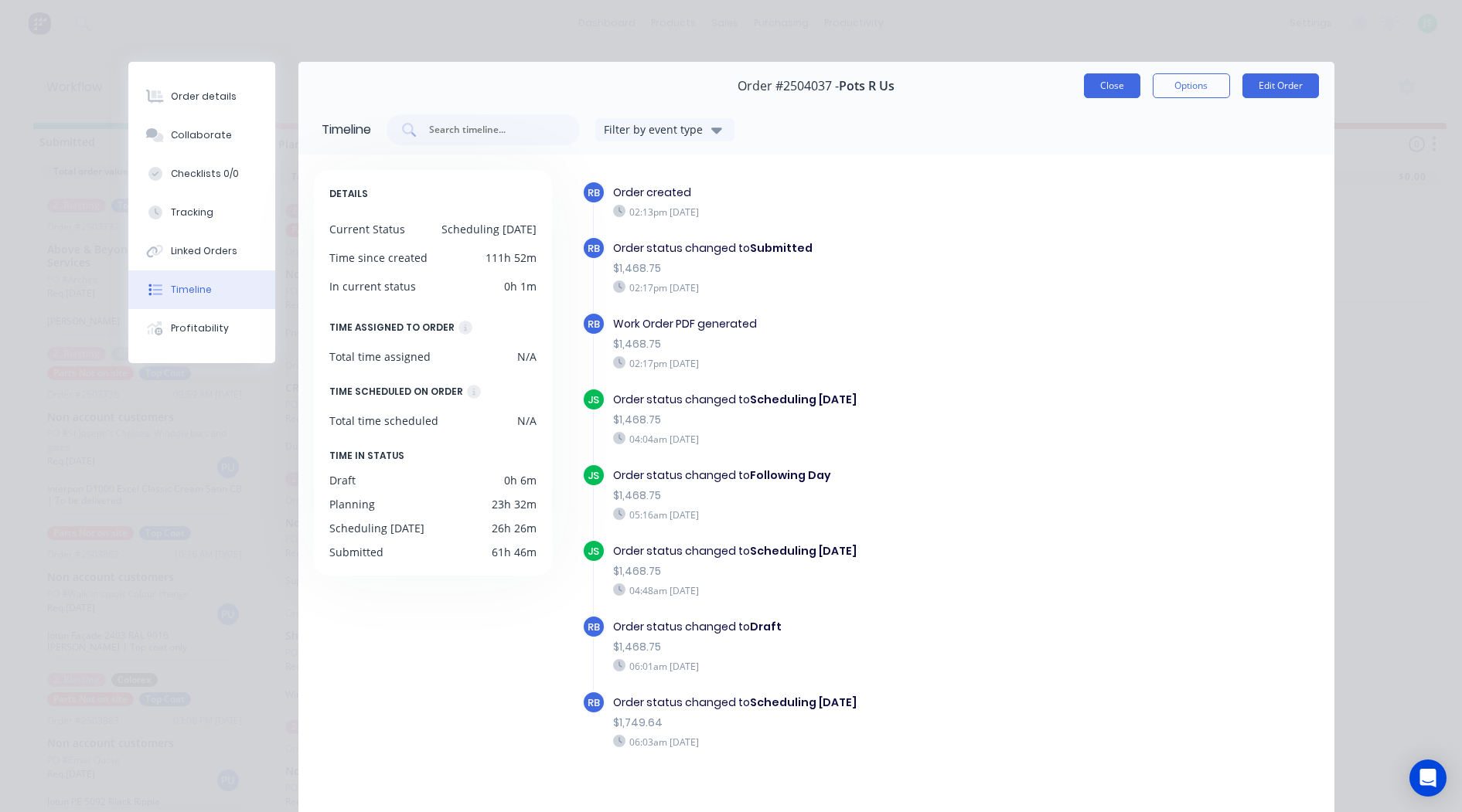
click at [1109, 89] on button "Close" at bounding box center [1112, 86] width 57 height 25
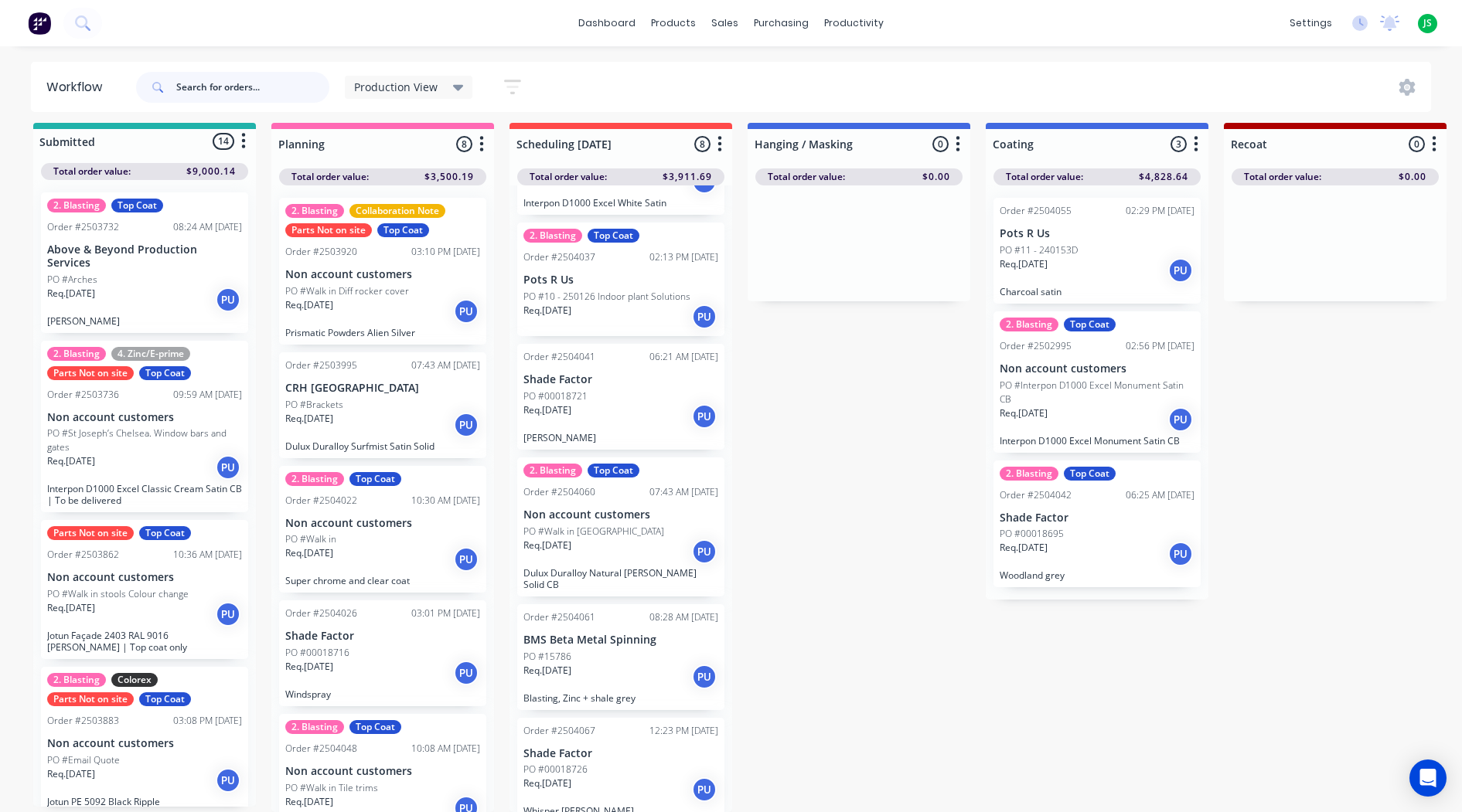
click at [233, 89] on input "text" at bounding box center [253, 87] width 153 height 31
type input "pots"
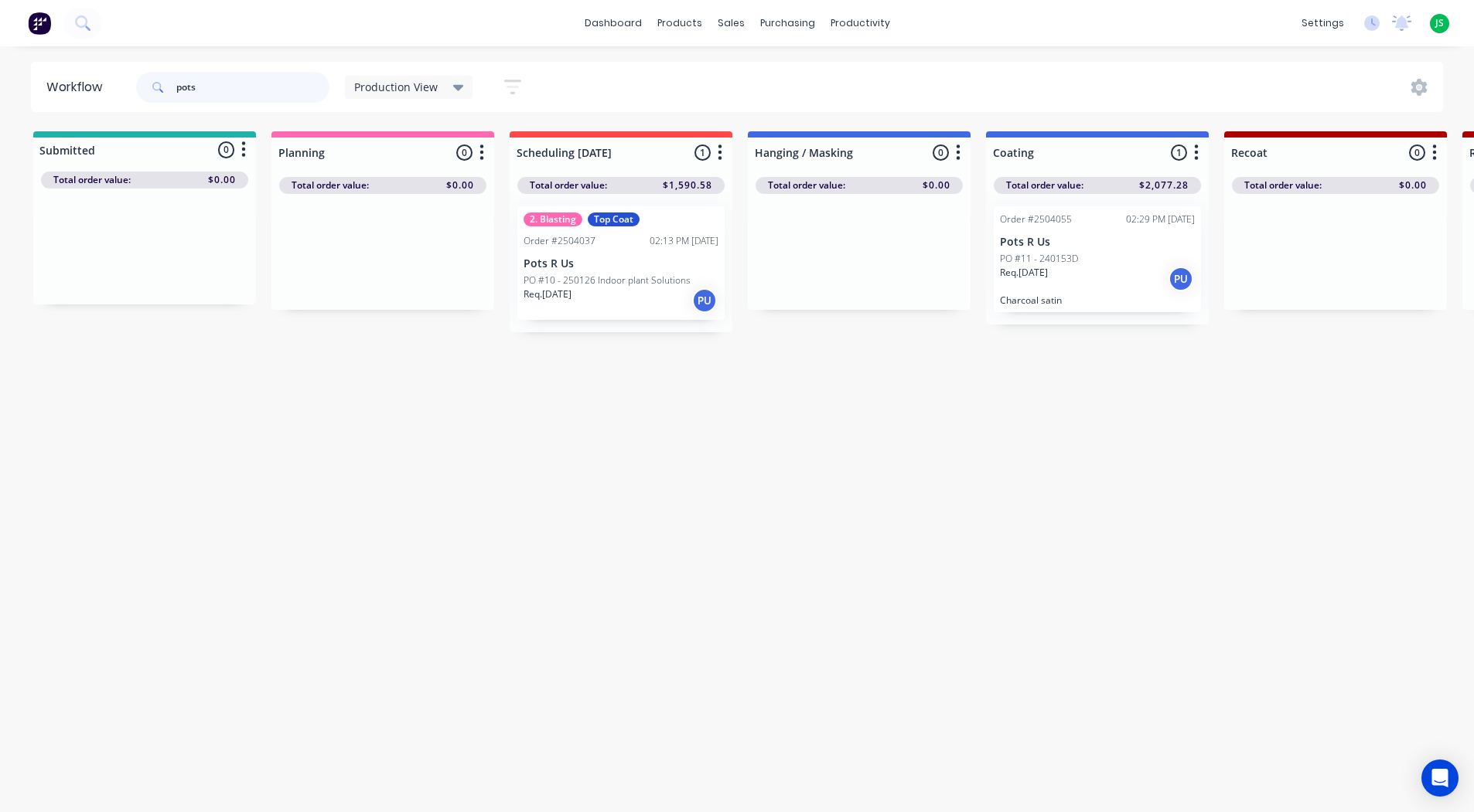
drag, startPoint x: 213, startPoint y: 82, endPoint x: -6, endPoint y: 51, distance: 221.2
click at [0, 51] on html "dashboard products sales purchasing productivity dashboard products Product Cat…" at bounding box center [737, 359] width 1474 height 719
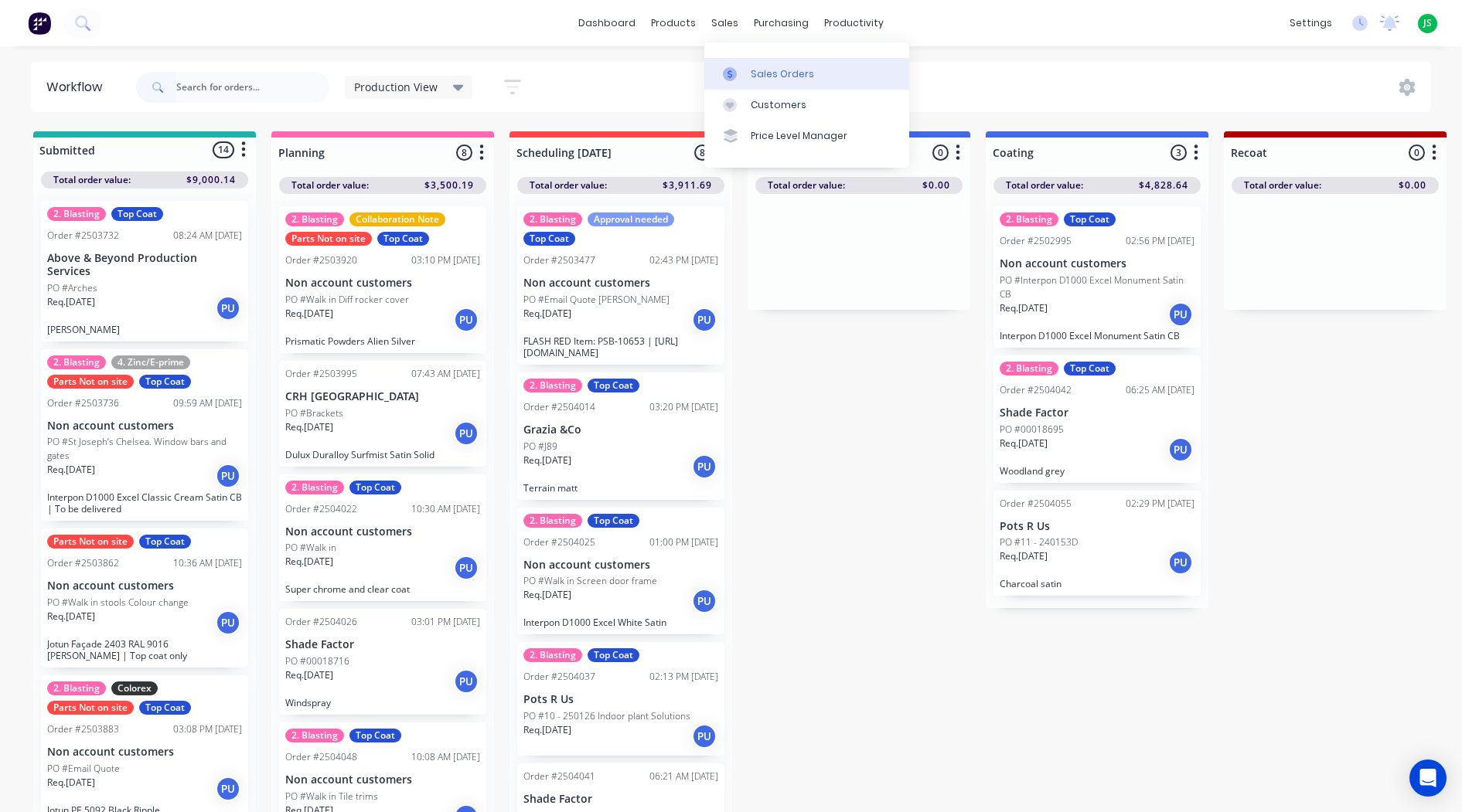
click at [740, 77] on div at bounding box center [735, 75] width 24 height 14
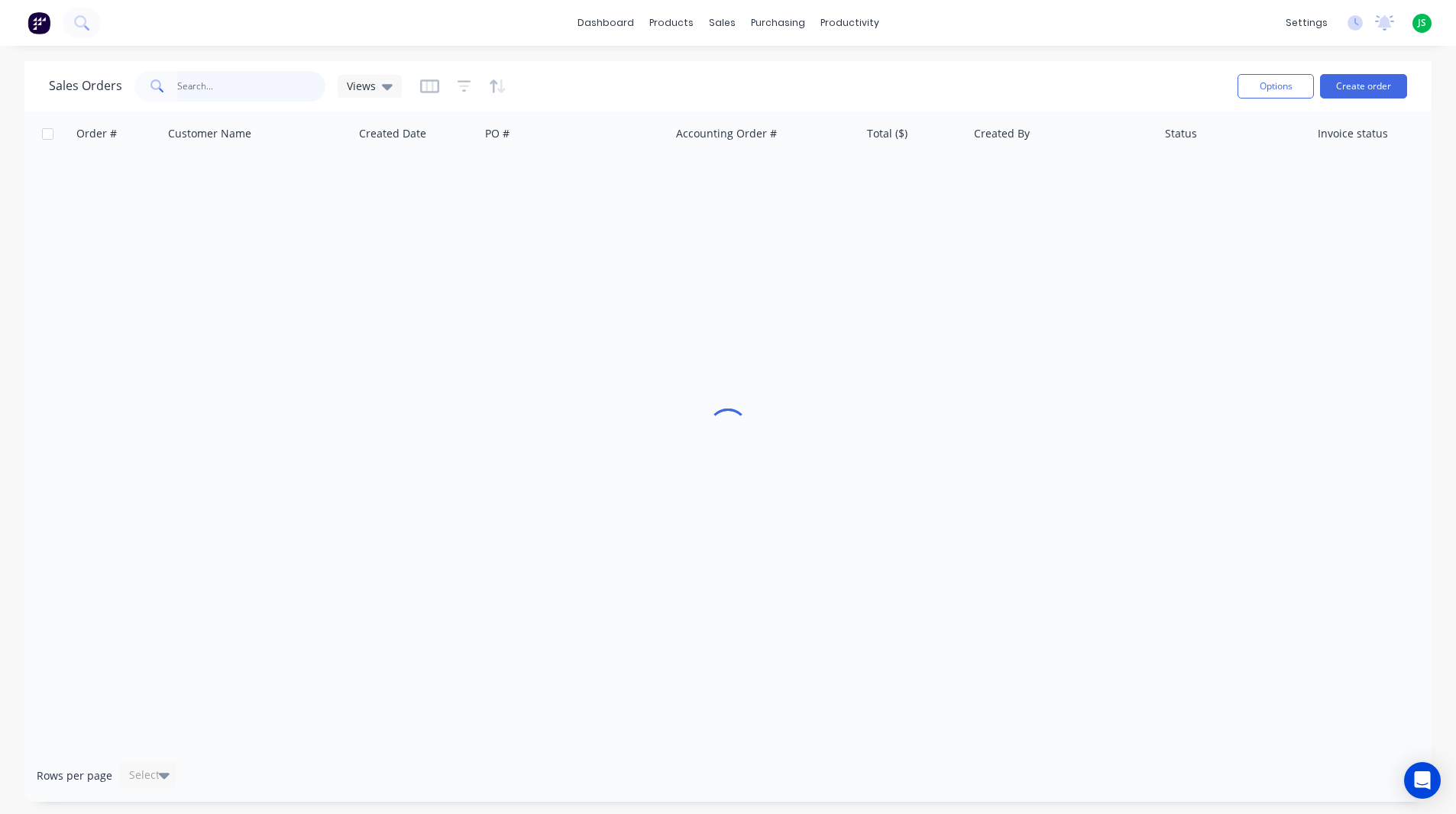
click at [215, 95] on input "text" at bounding box center [252, 86] width 149 height 30
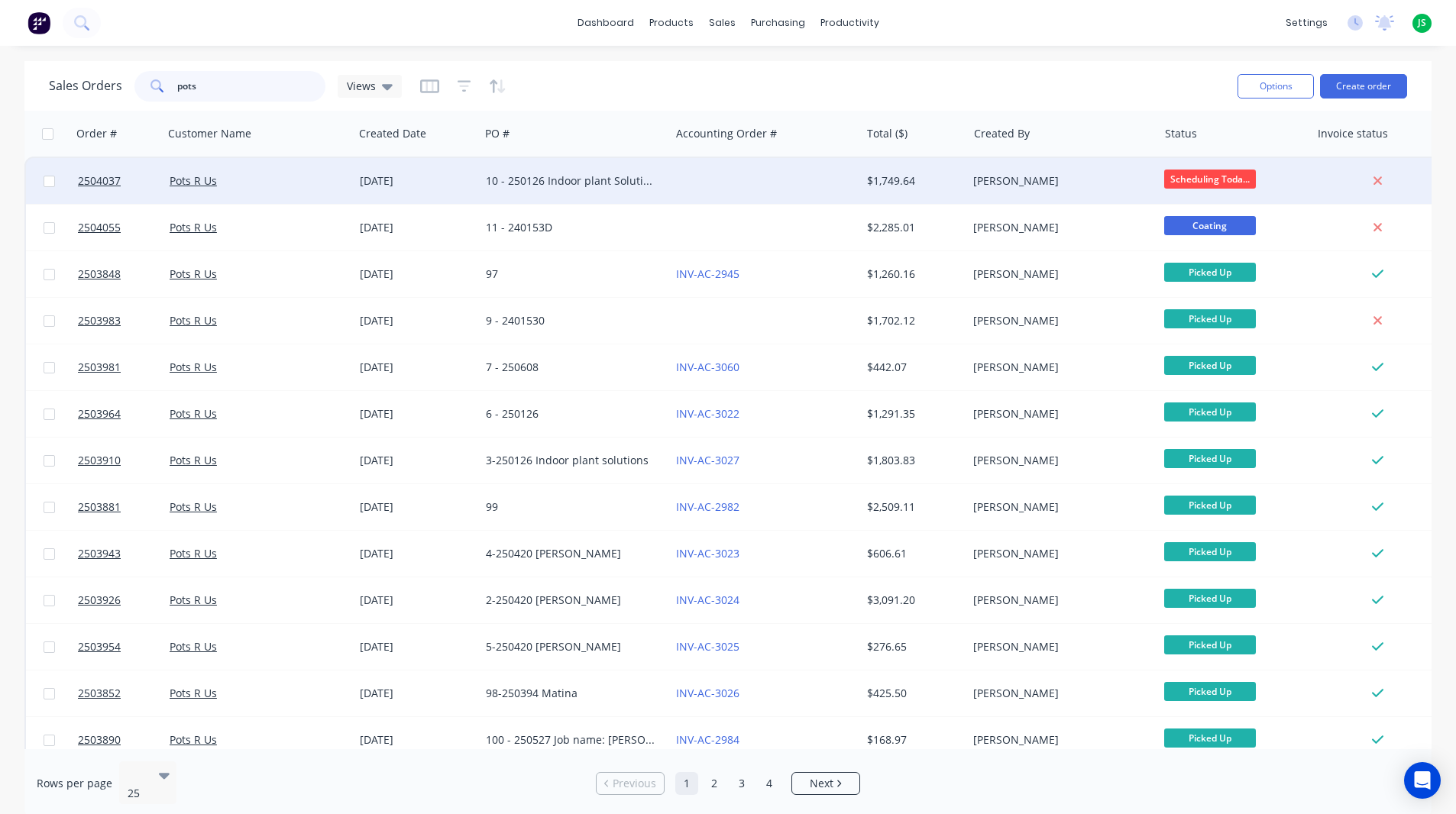
type input "pots"
click at [604, 187] on div "10 - 250126 Indoor plant Solutions" at bounding box center [571, 181] width 170 height 16
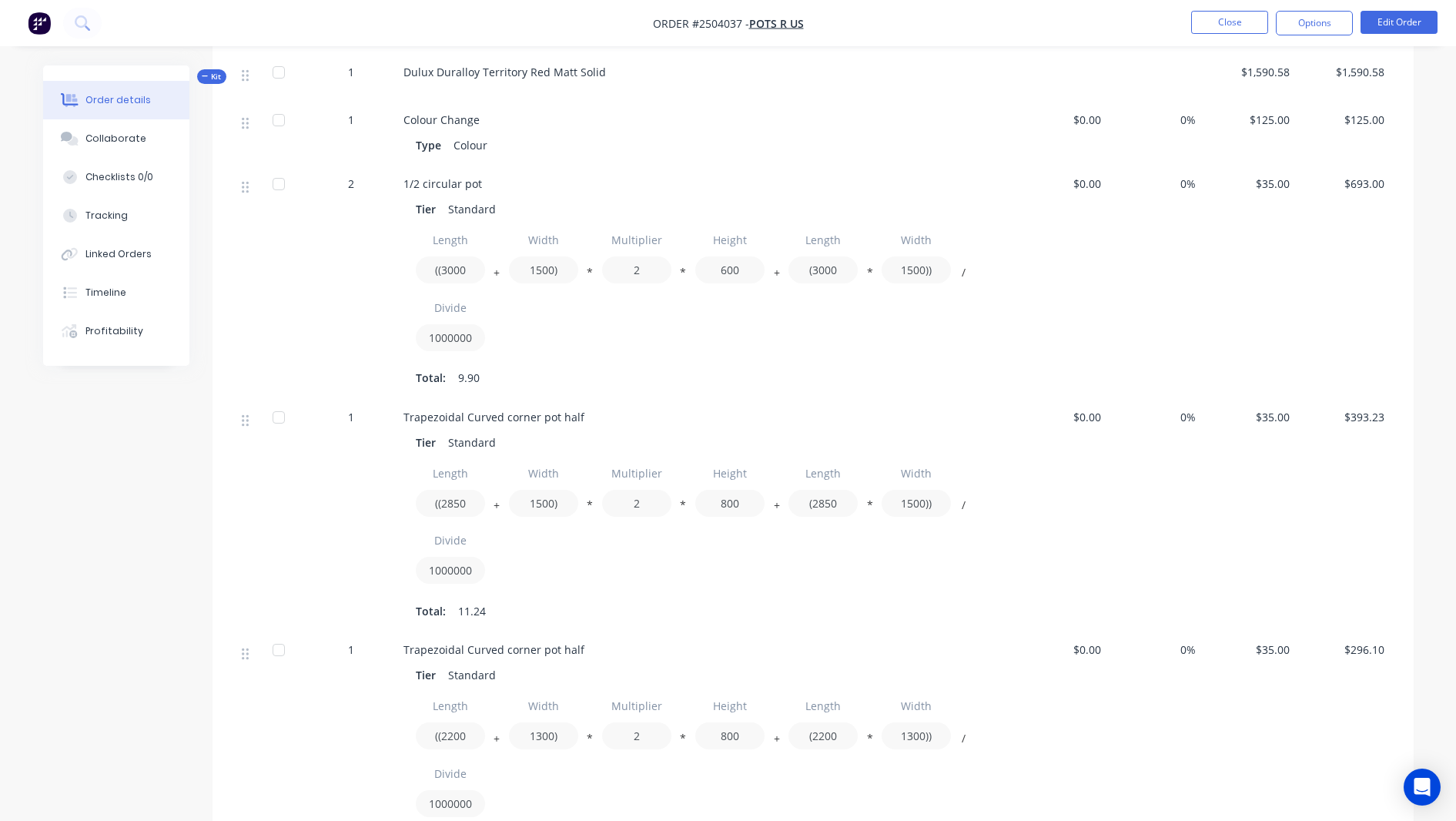
scroll to position [154, 0]
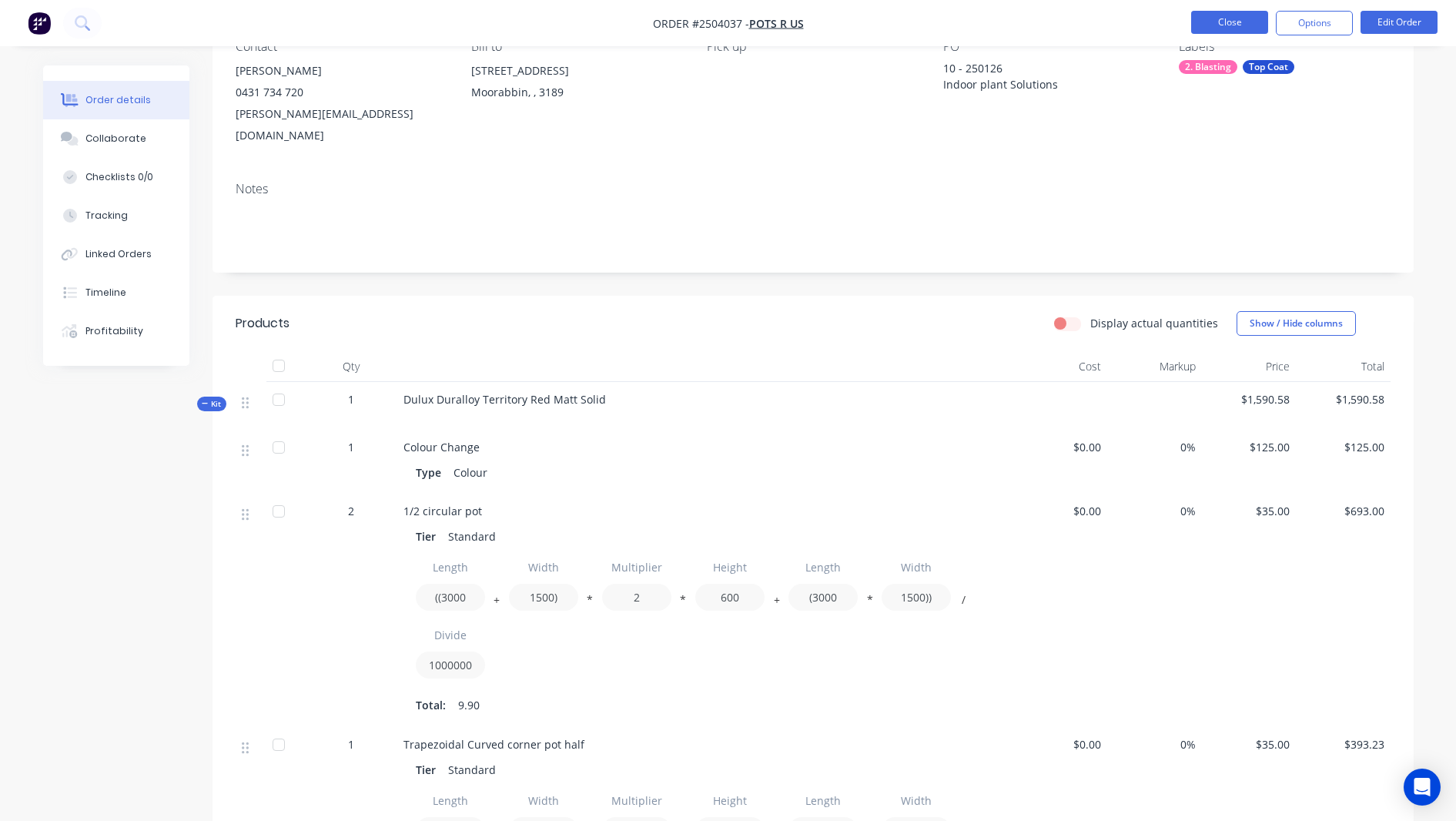
click at [1199, 20] on button "Close" at bounding box center [1229, 23] width 77 height 23
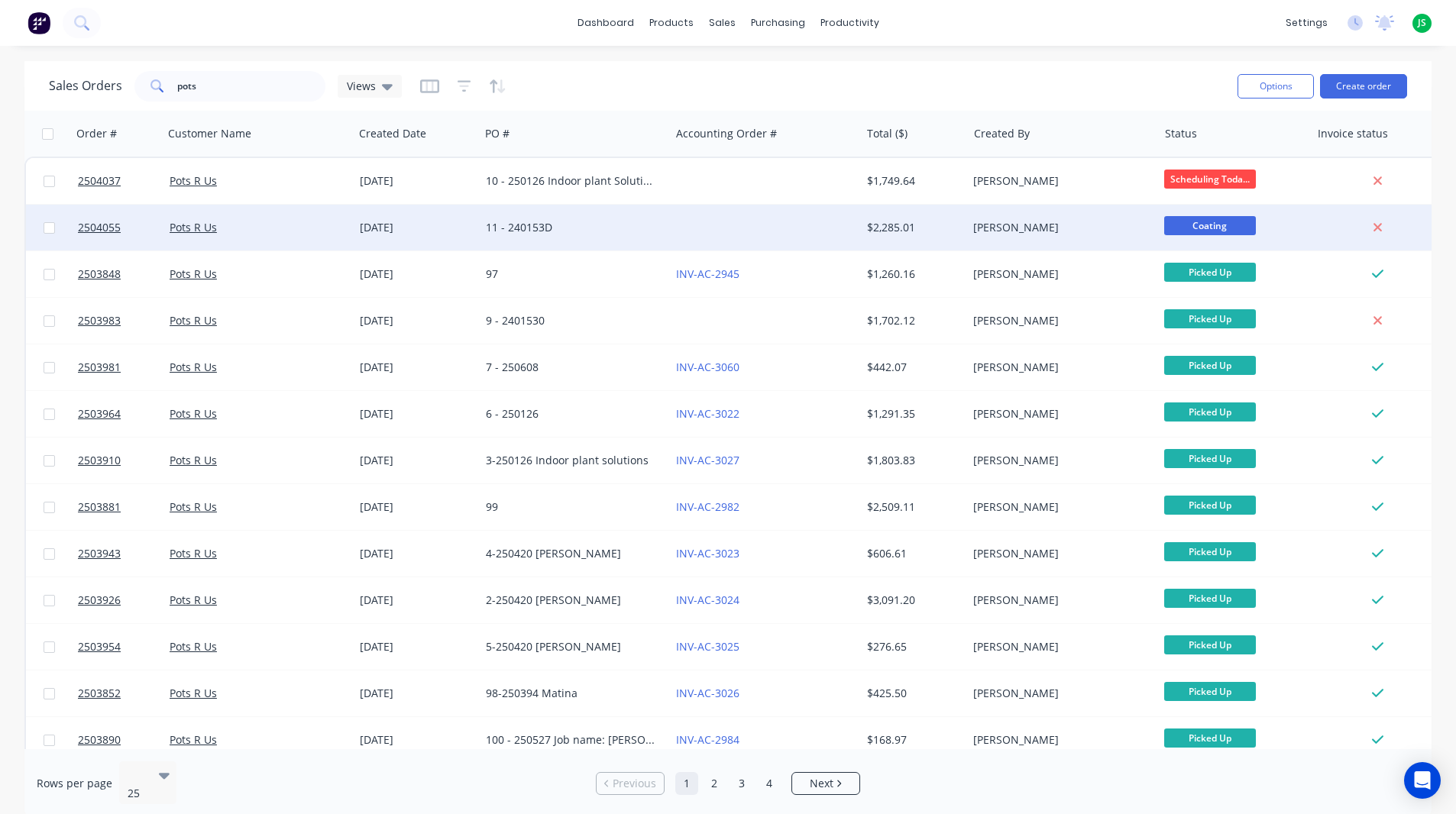
click at [1090, 230] on div "[PERSON_NAME]" at bounding box center [1057, 228] width 170 height 16
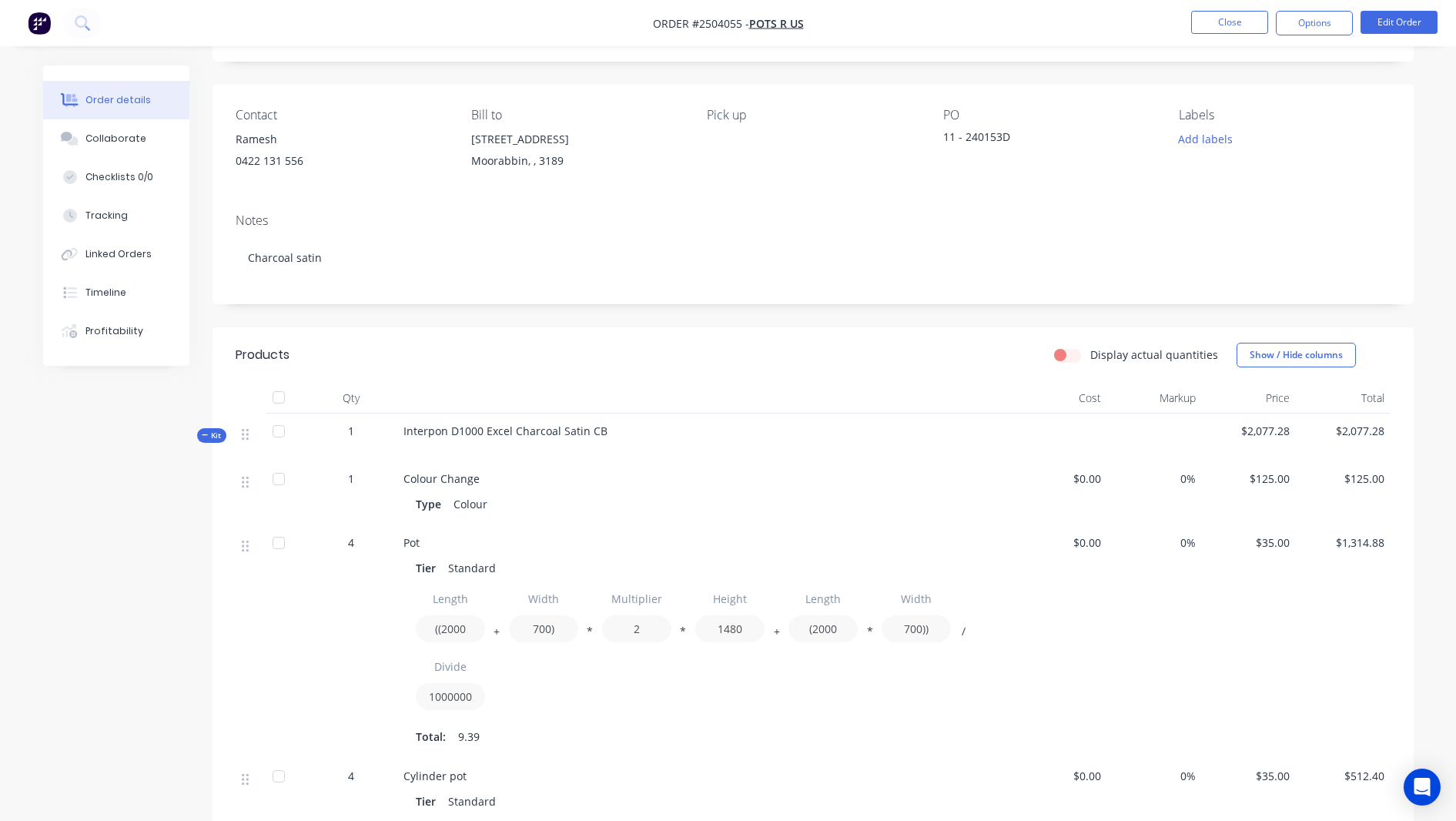
scroll to position [308, 0]
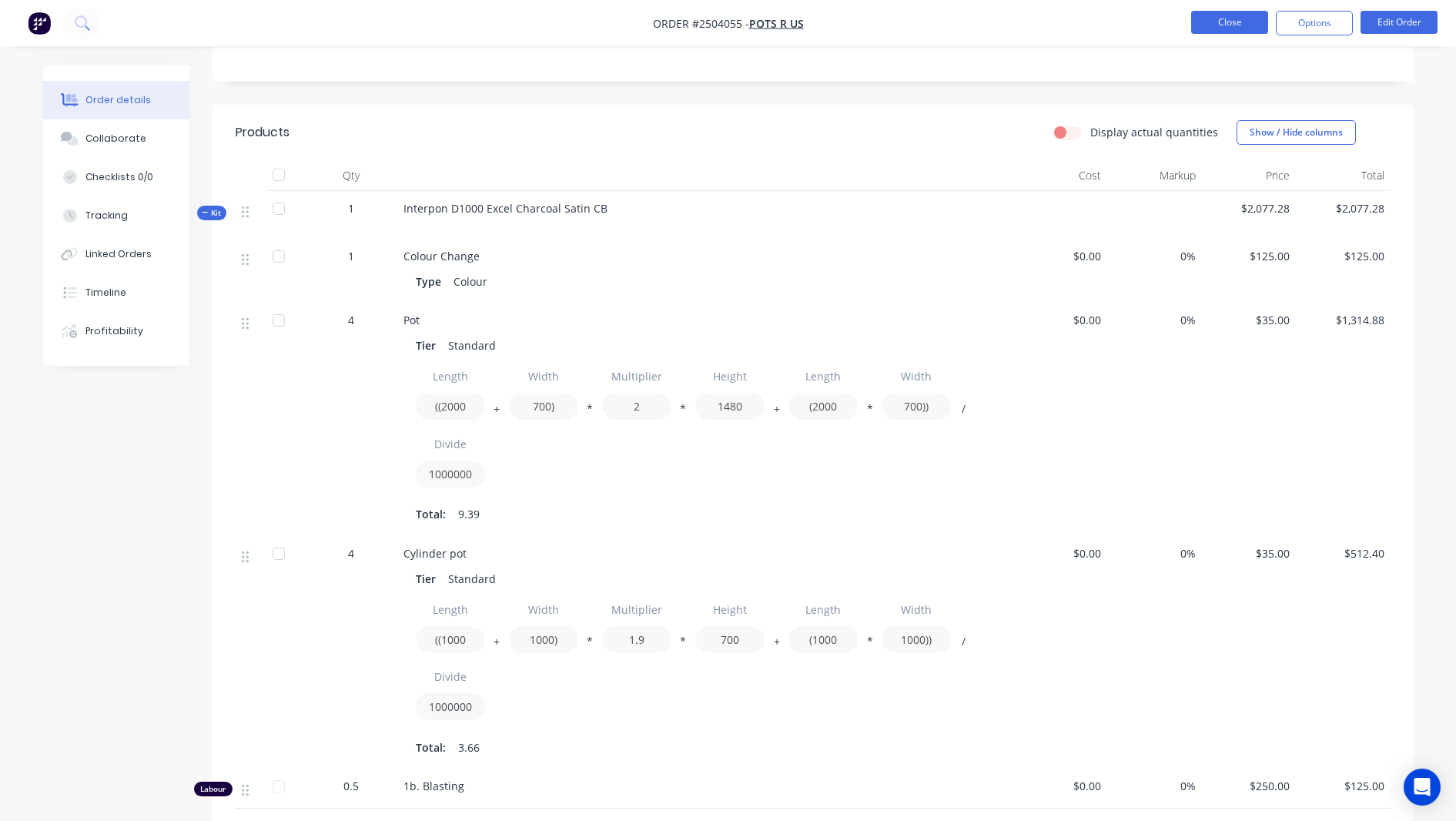
click at [1239, 25] on button "Close" at bounding box center [1229, 23] width 77 height 23
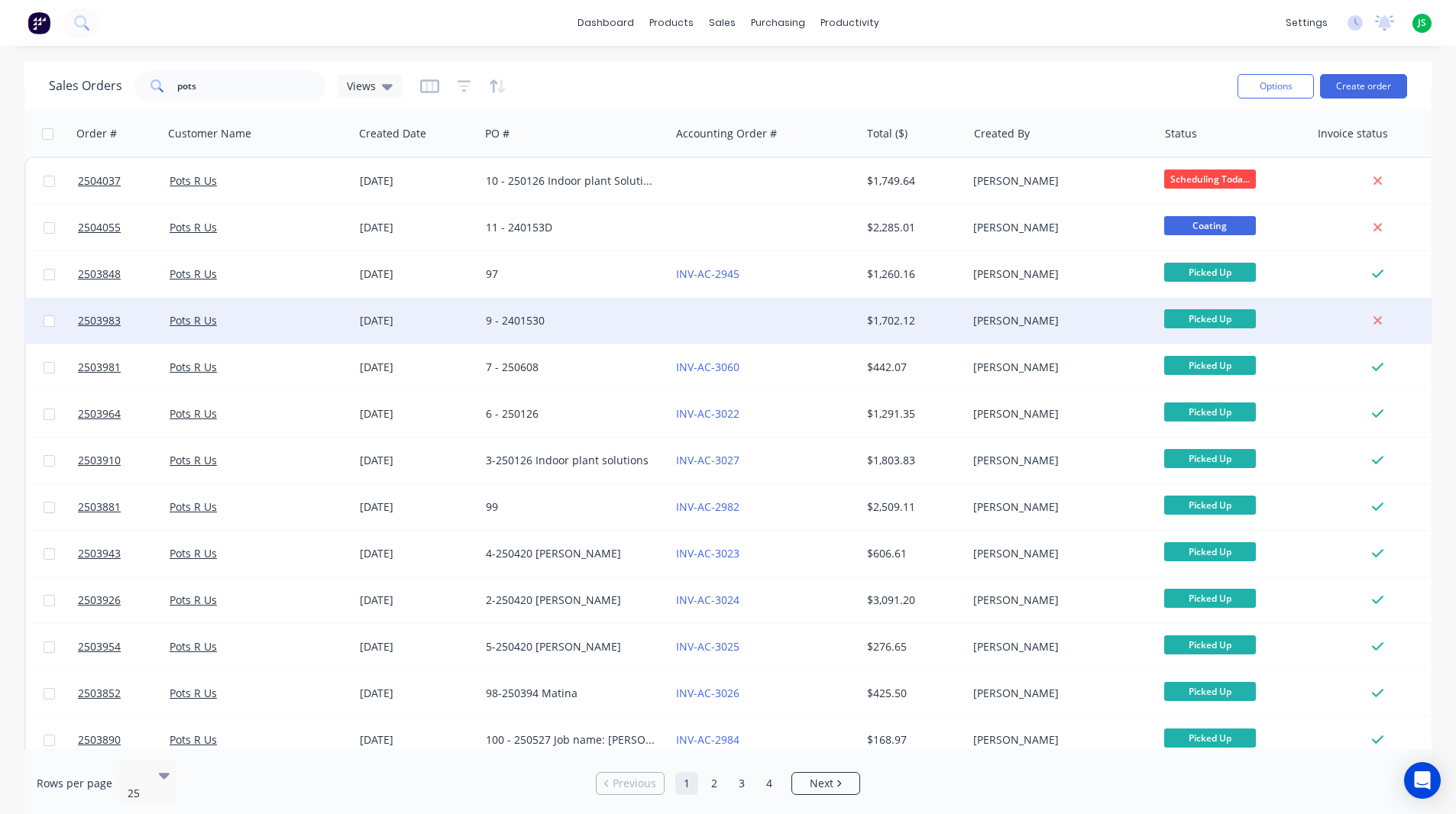
click at [640, 316] on div "9 - 2401530" at bounding box center [571, 321] width 170 height 16
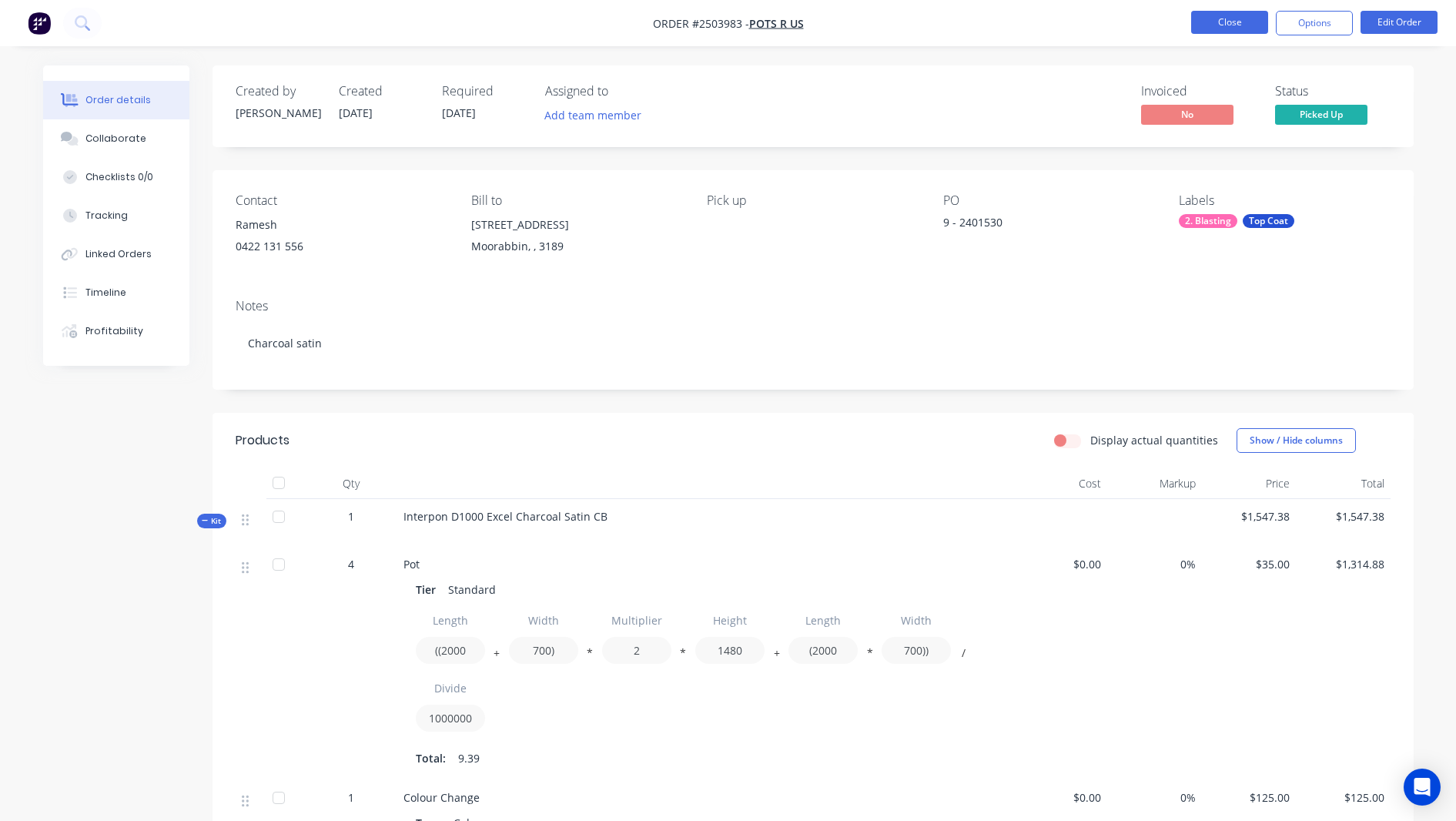
click at [1200, 33] on button "Close" at bounding box center [1229, 23] width 77 height 23
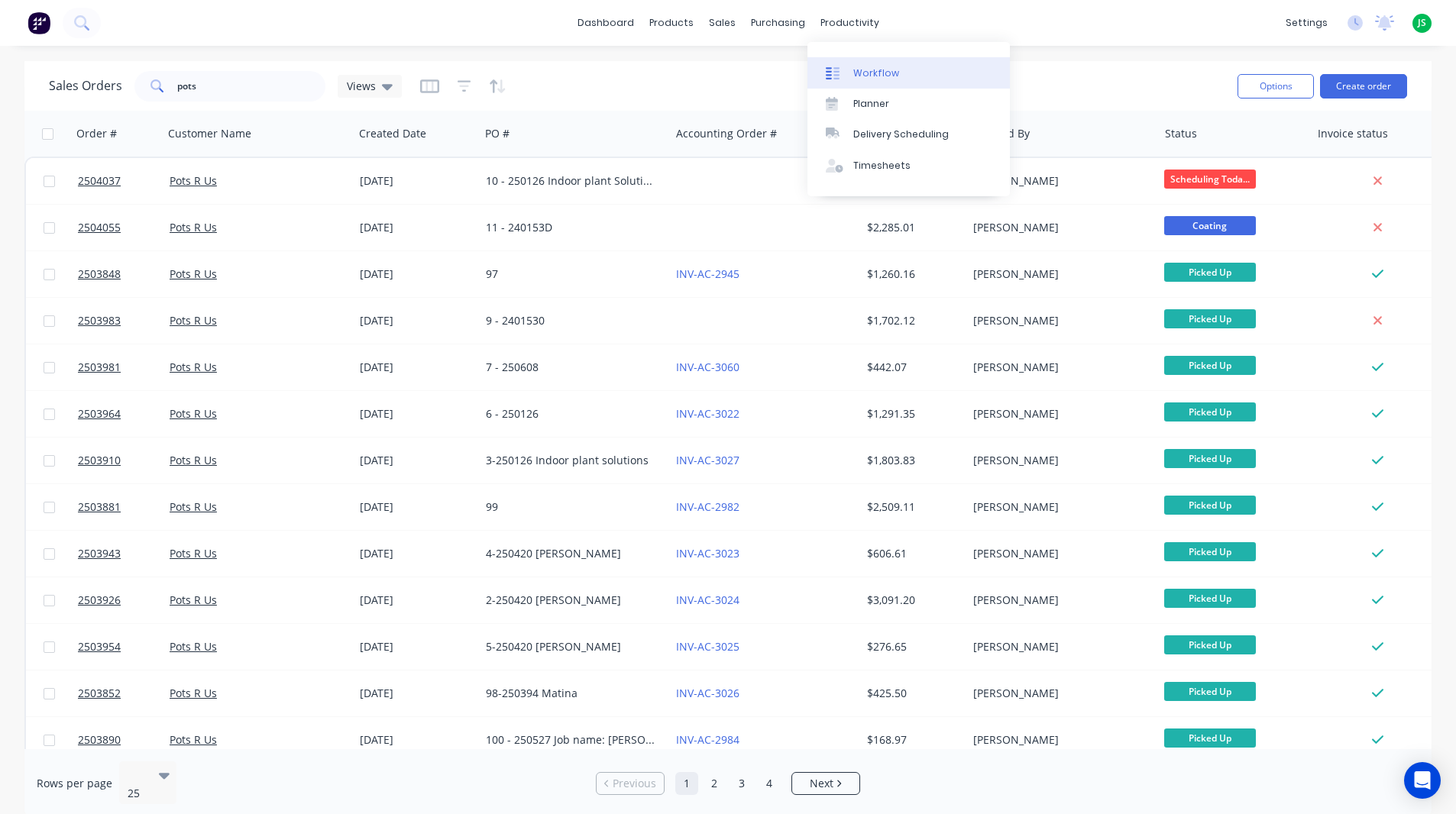
click at [856, 67] on div "Workflow" at bounding box center [876, 74] width 46 height 14
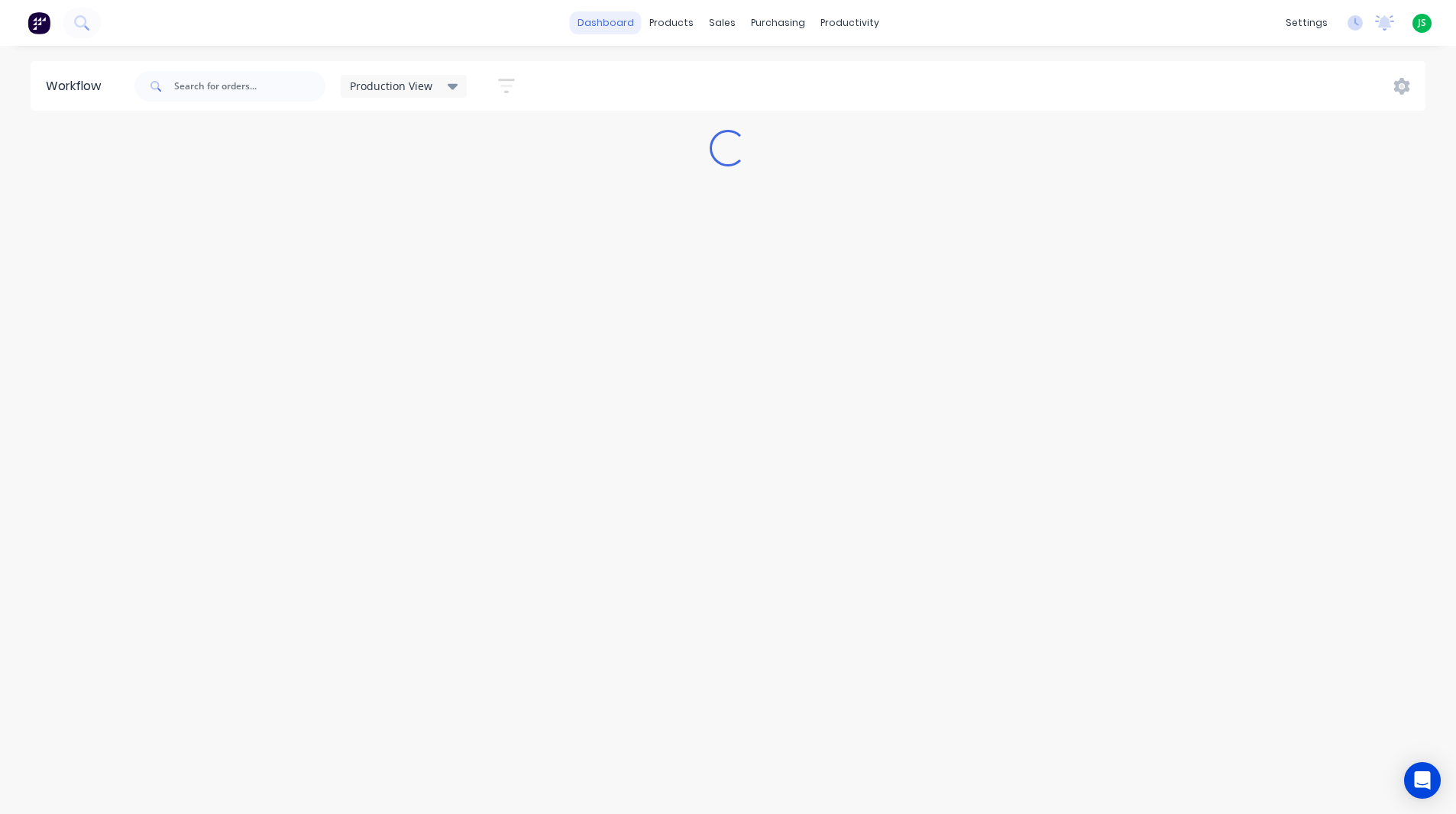
click at [629, 26] on link "dashboard" at bounding box center [606, 23] width 72 height 23
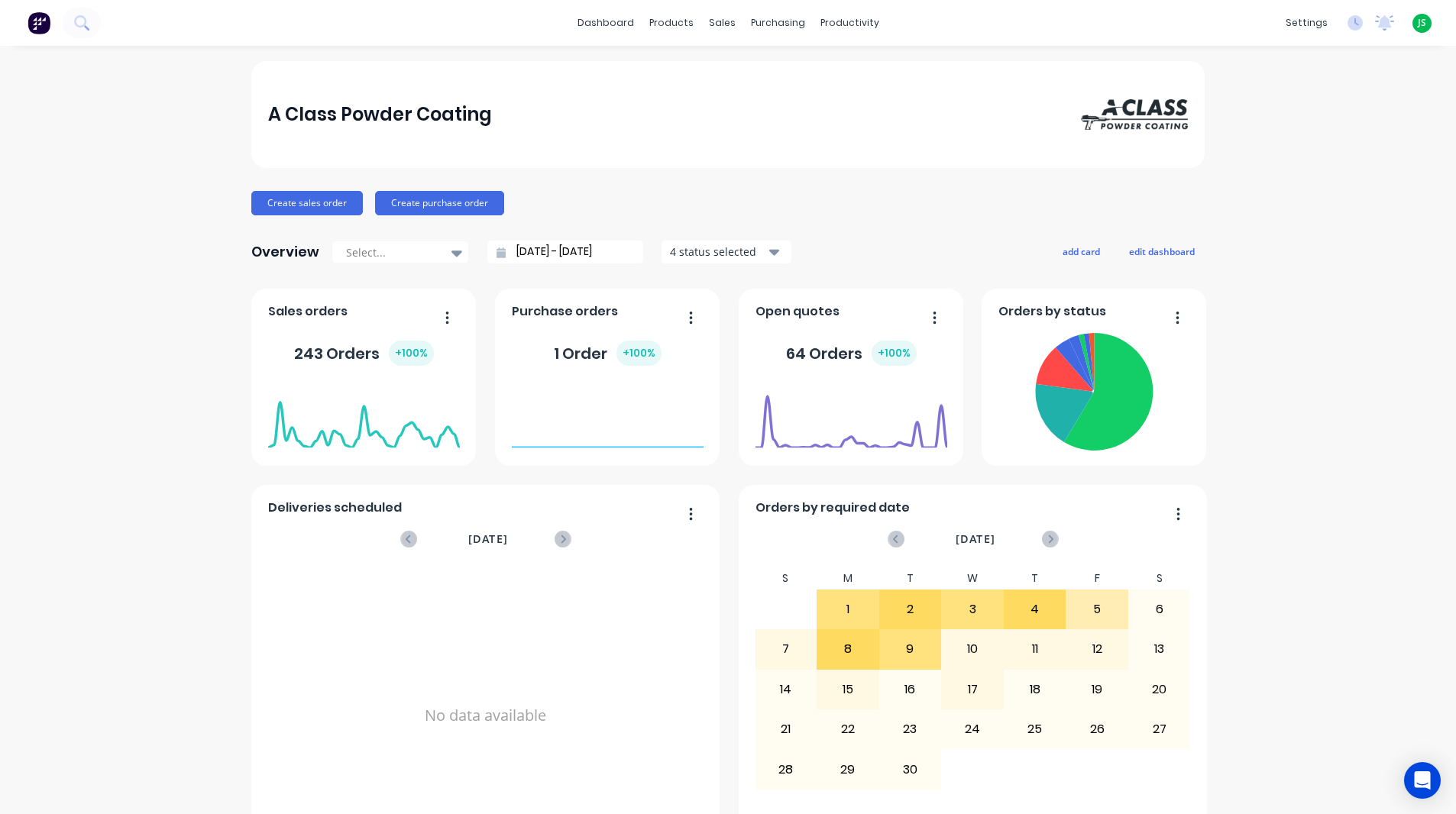
scroll to position [535, 0]
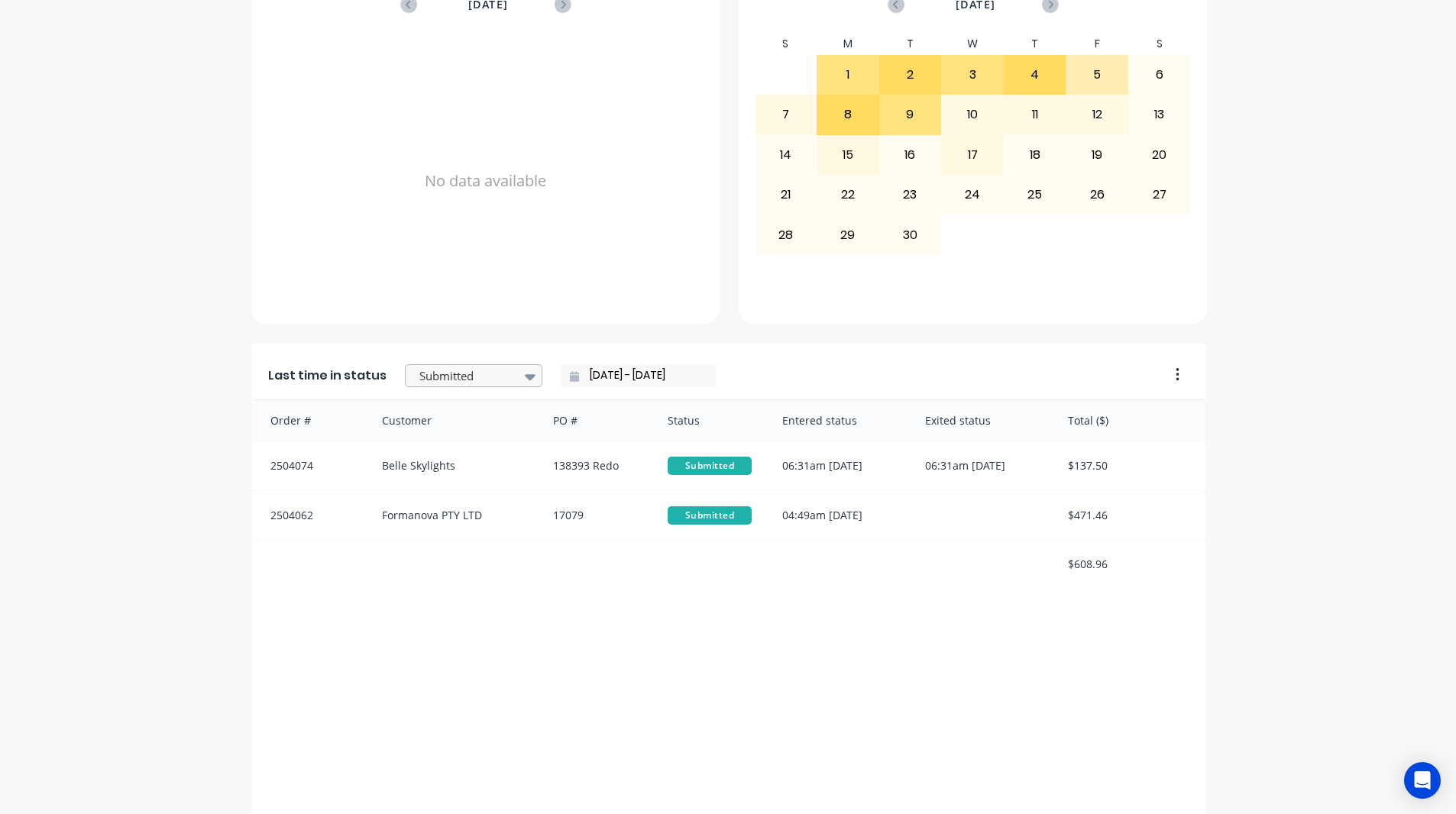
click at [499, 375] on div at bounding box center [466, 376] width 96 height 19
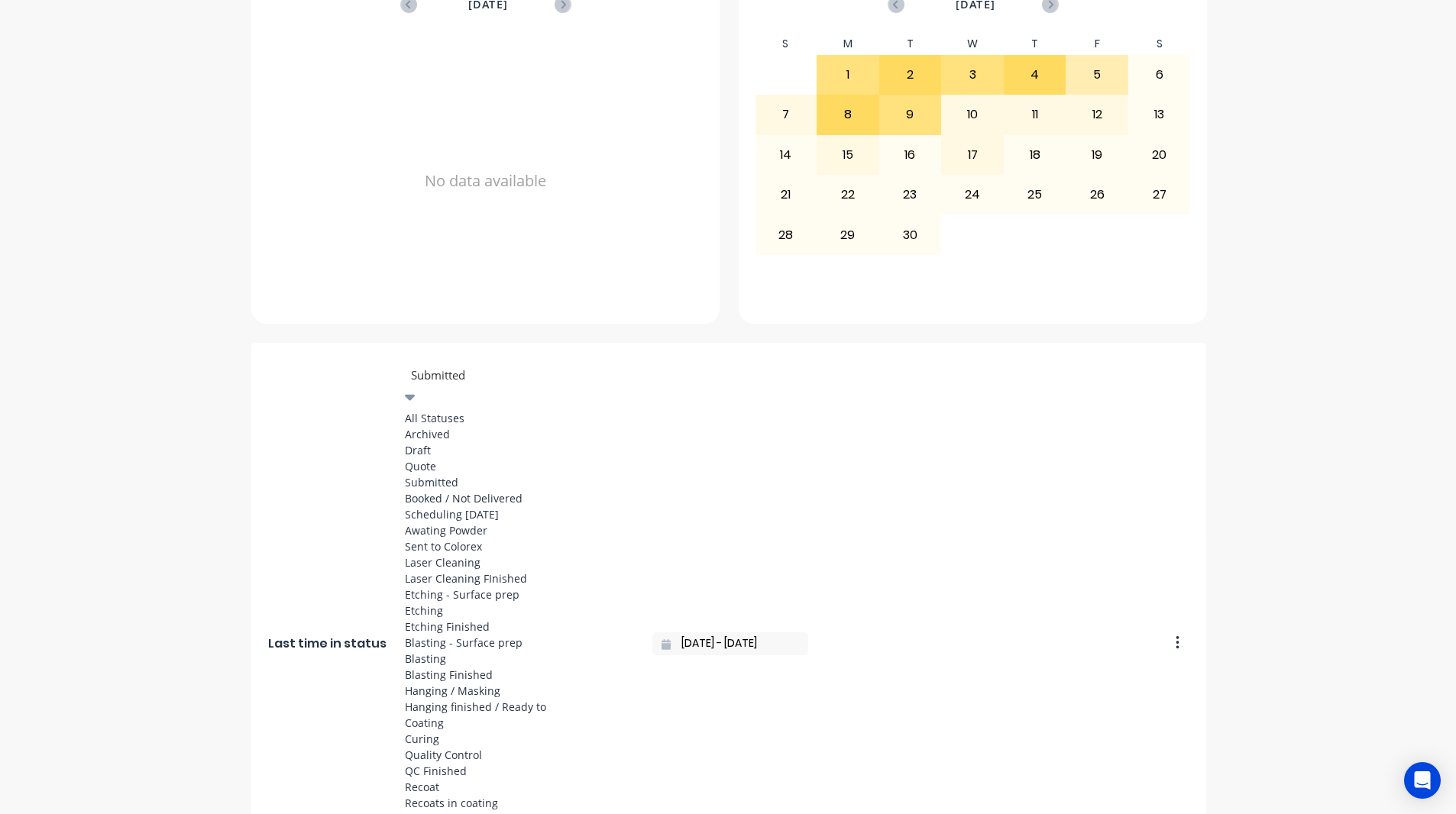
click at [447, 715] on div "Coating" at bounding box center [519, 723] width 229 height 16
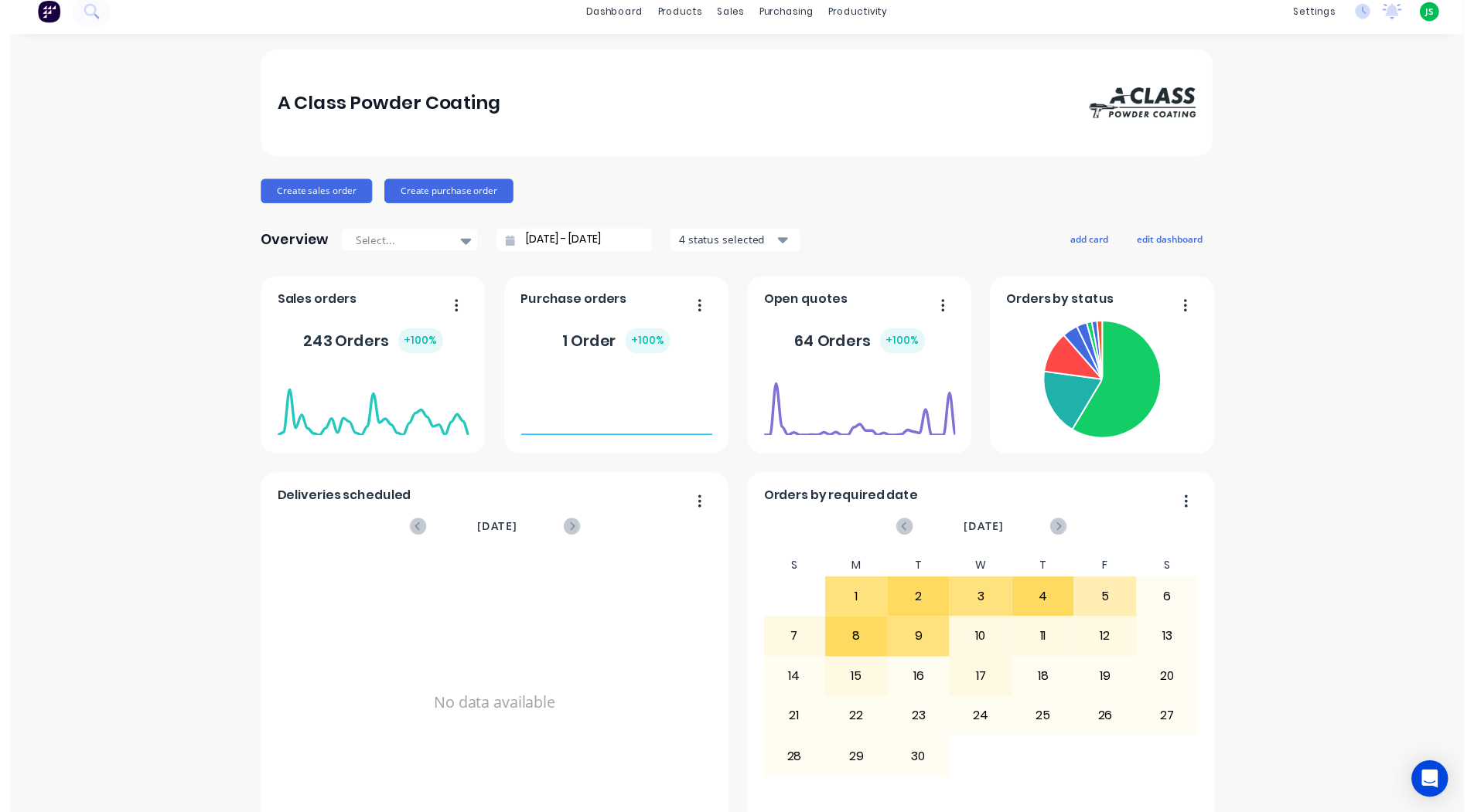
scroll to position [0, 0]
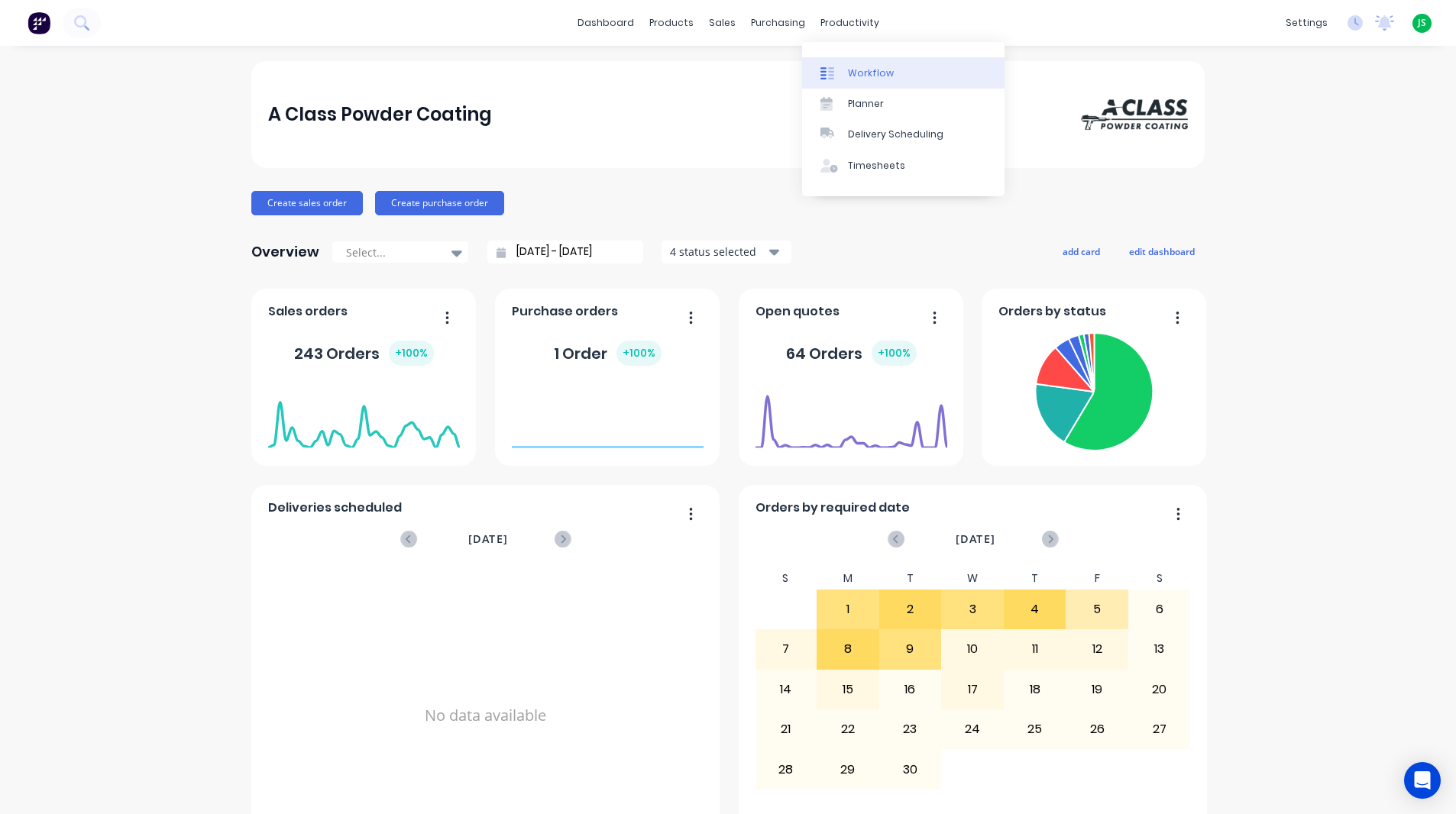
click at [838, 72] on div at bounding box center [832, 74] width 23 height 14
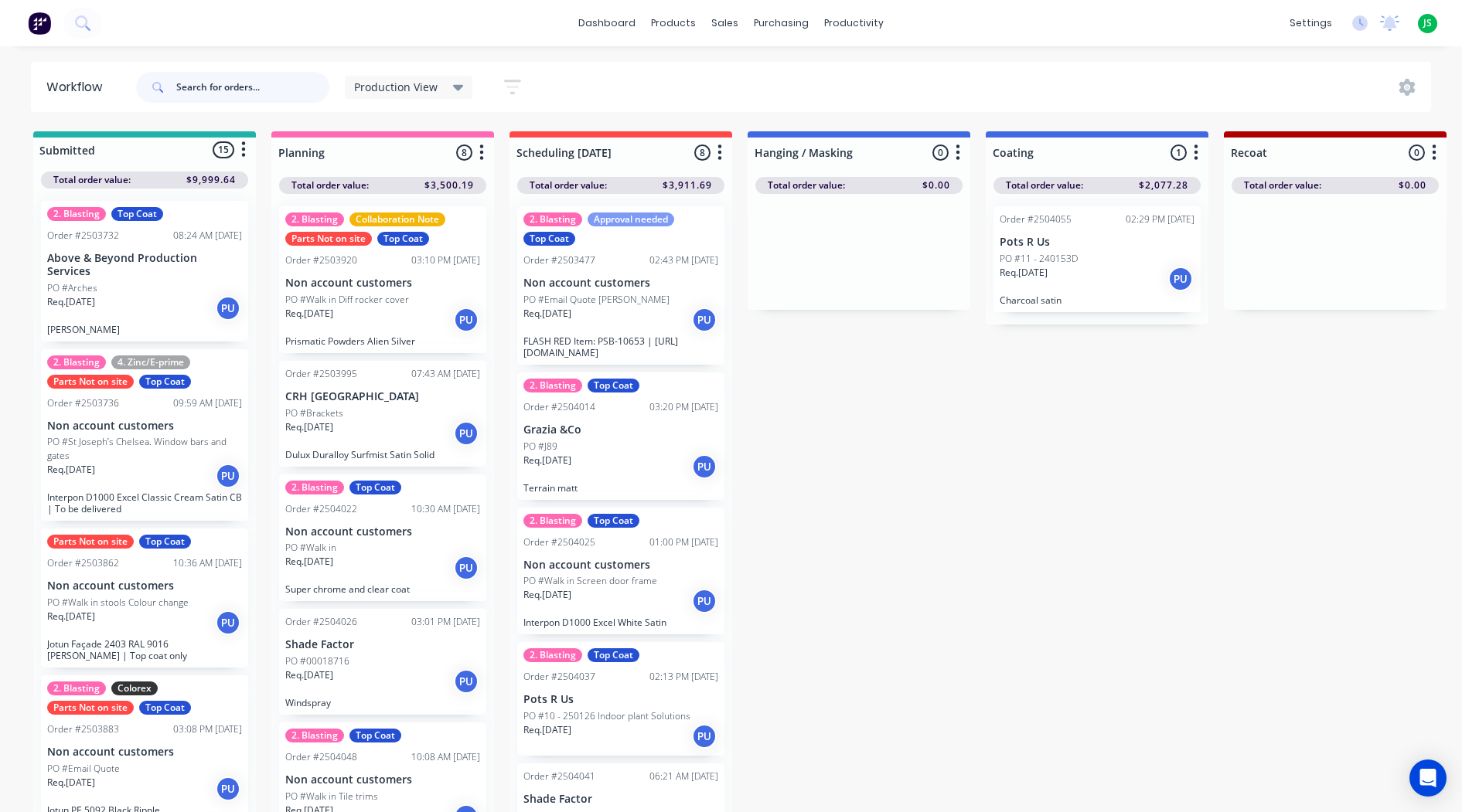
click at [217, 96] on input "text" at bounding box center [253, 87] width 153 height 31
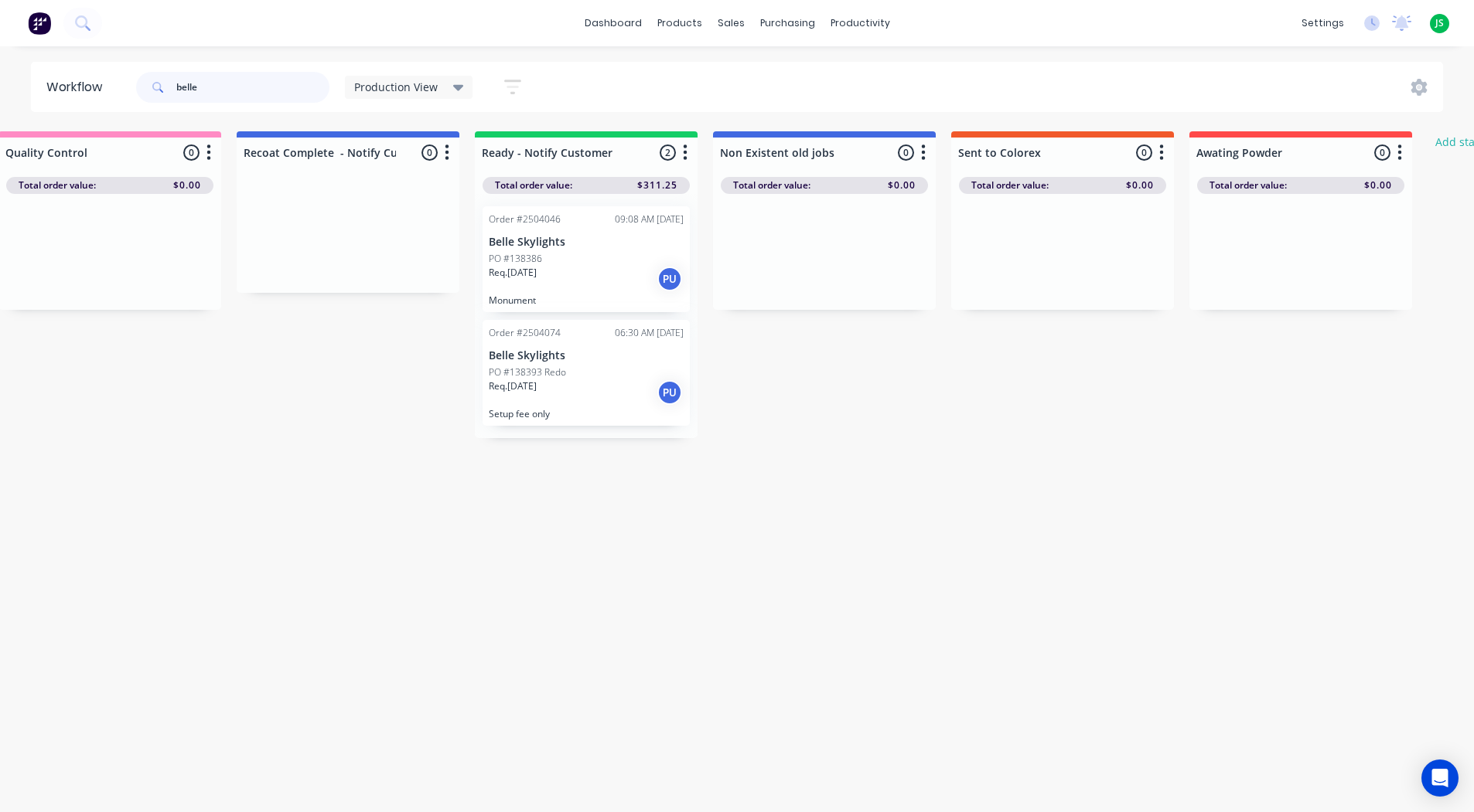
scroll to position [0, 1709]
type input "belle"
click at [554, 393] on div "Req. [DATE] PU" at bounding box center [579, 392] width 195 height 26
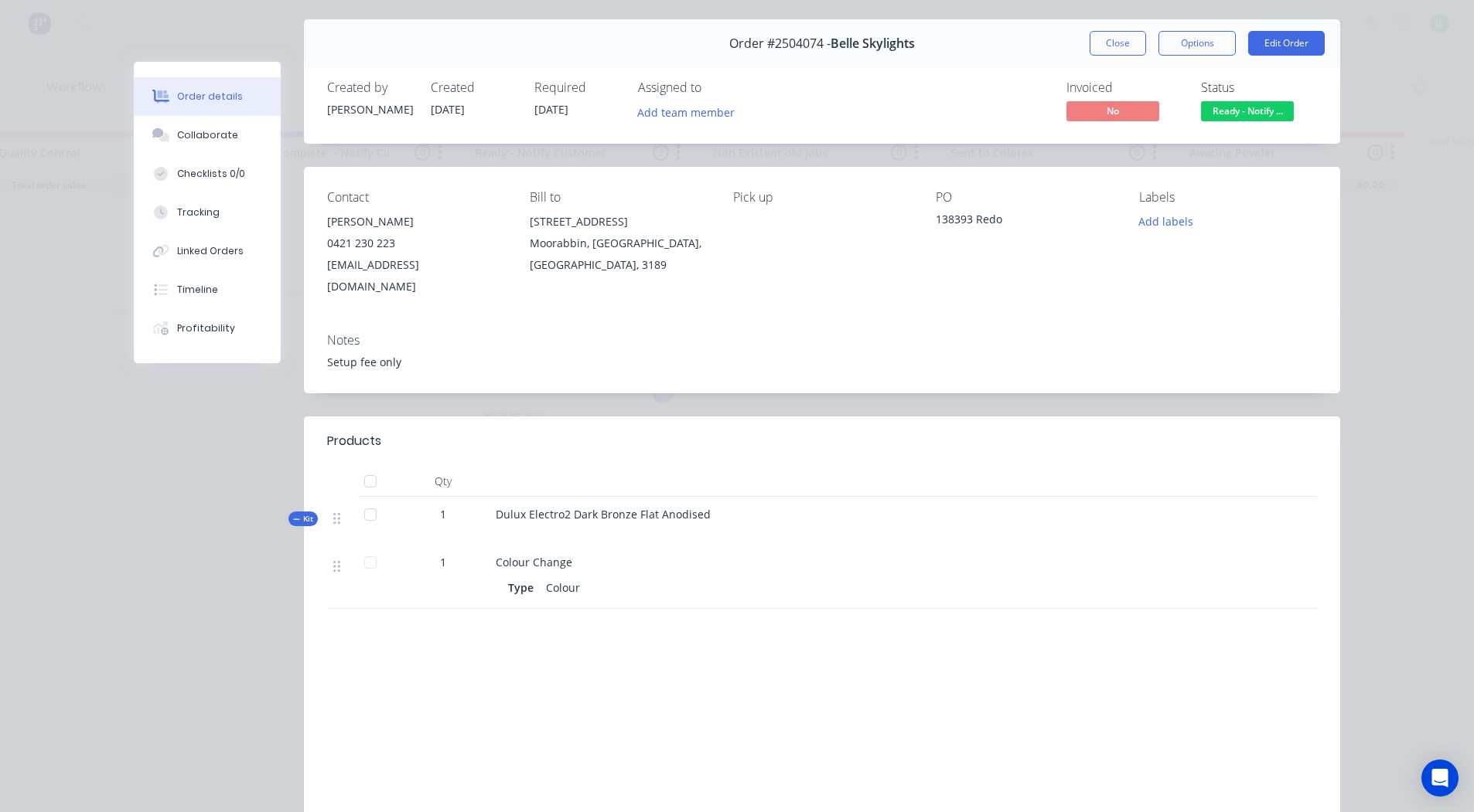
scroll to position [78, 0]
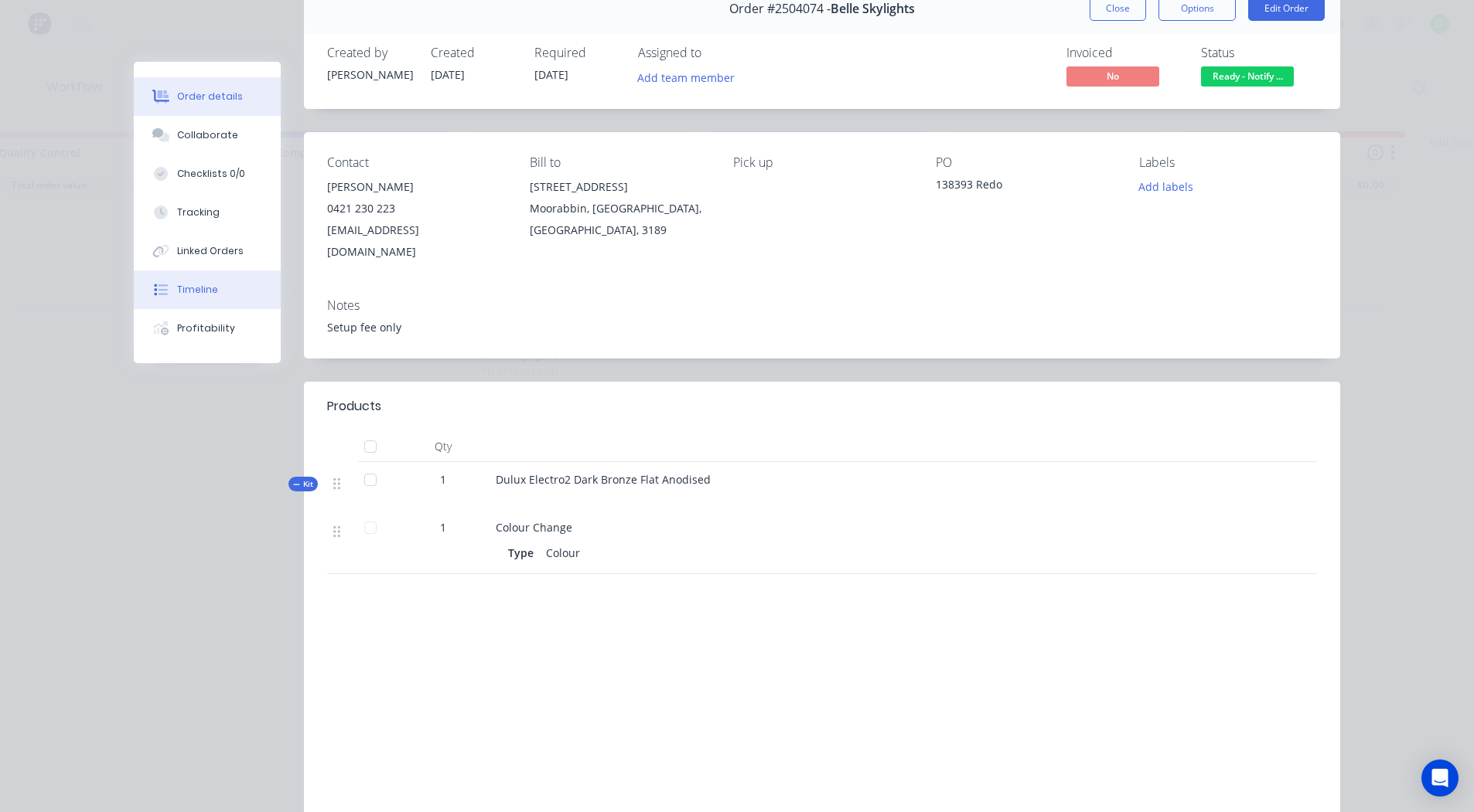
click at [209, 288] on div "Timeline" at bounding box center [198, 290] width 41 height 14
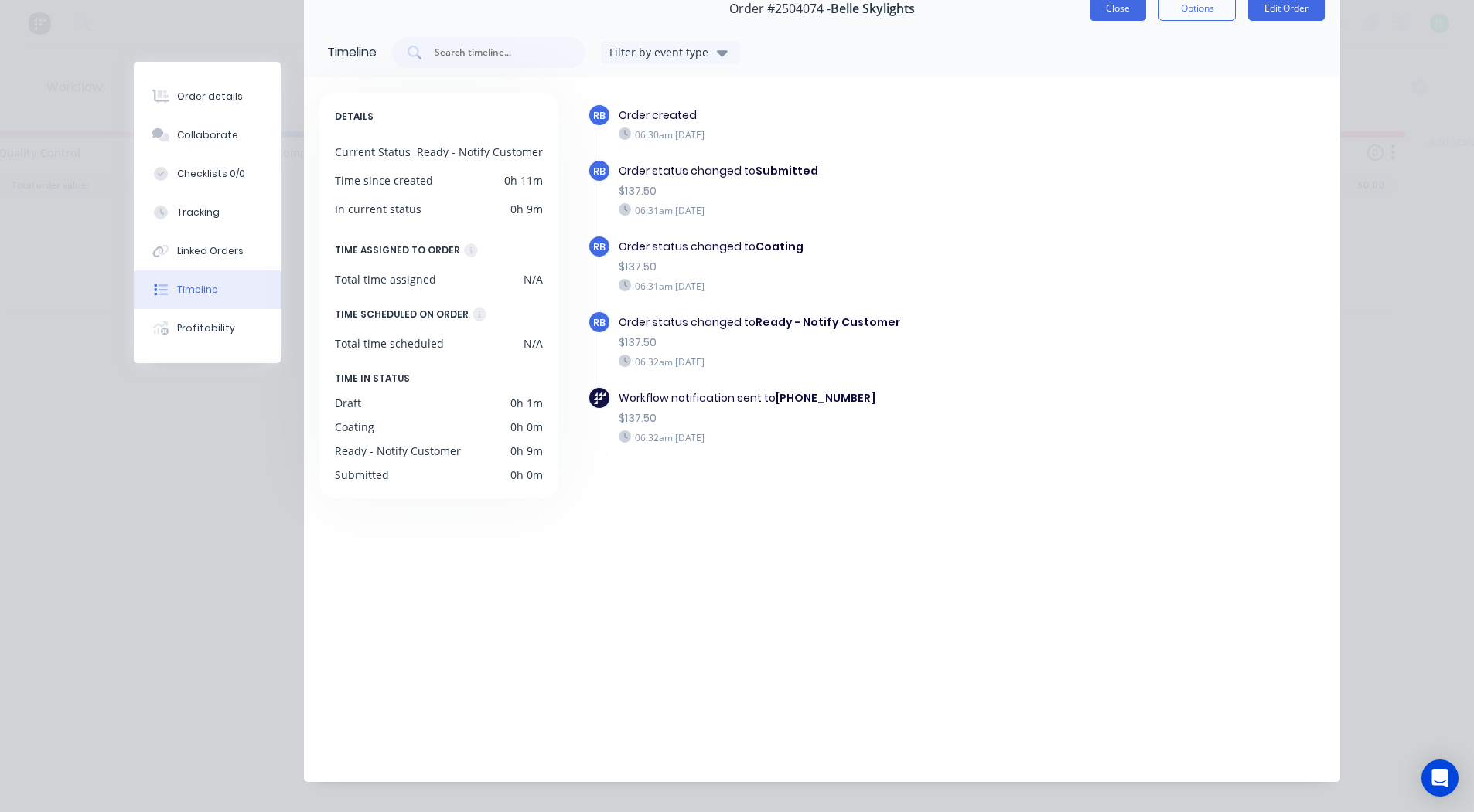
click at [1111, 16] on button "Close" at bounding box center [1118, 9] width 57 height 25
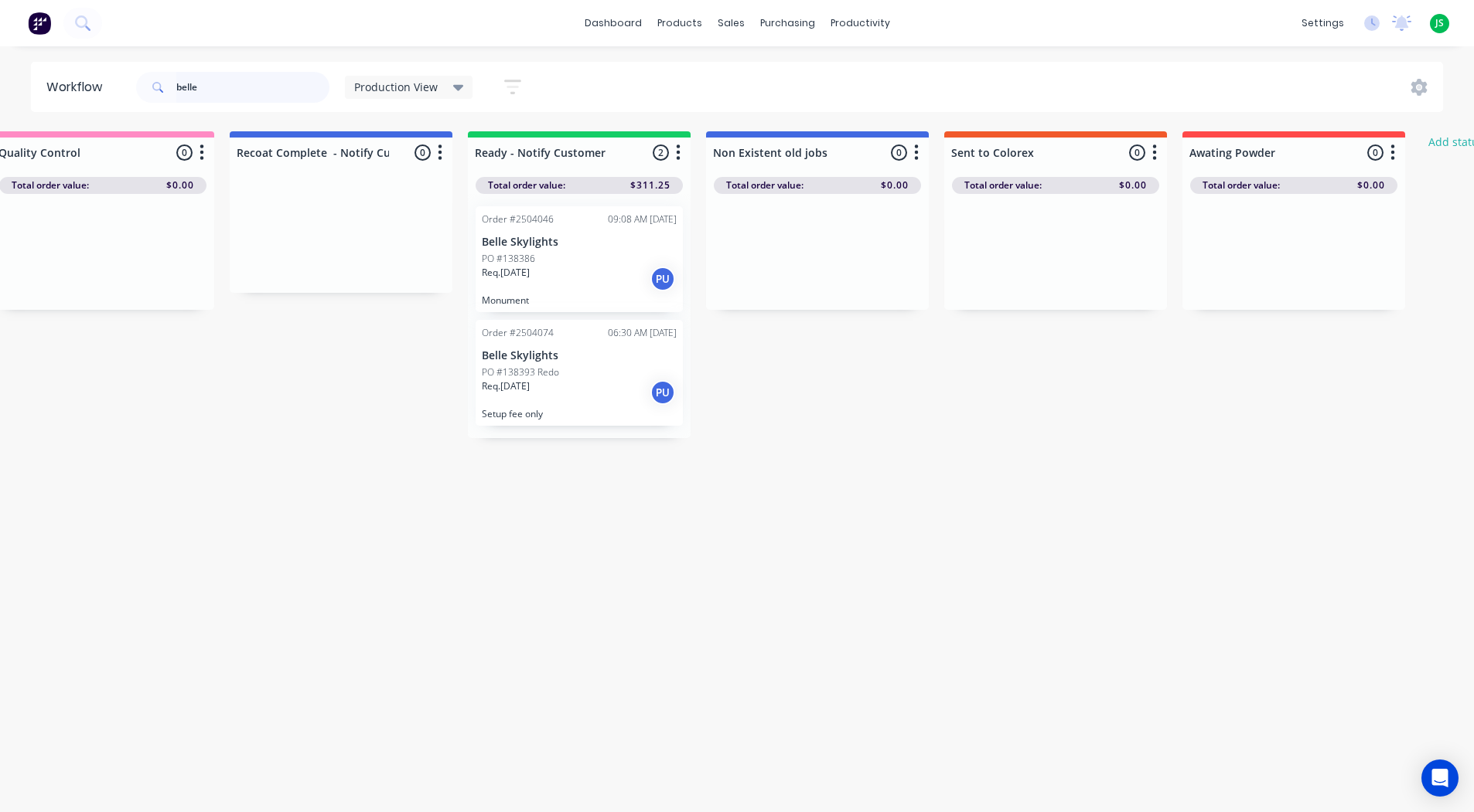
drag, startPoint x: 270, startPoint y: 80, endPoint x: -6, endPoint y: 24, distance: 281.6
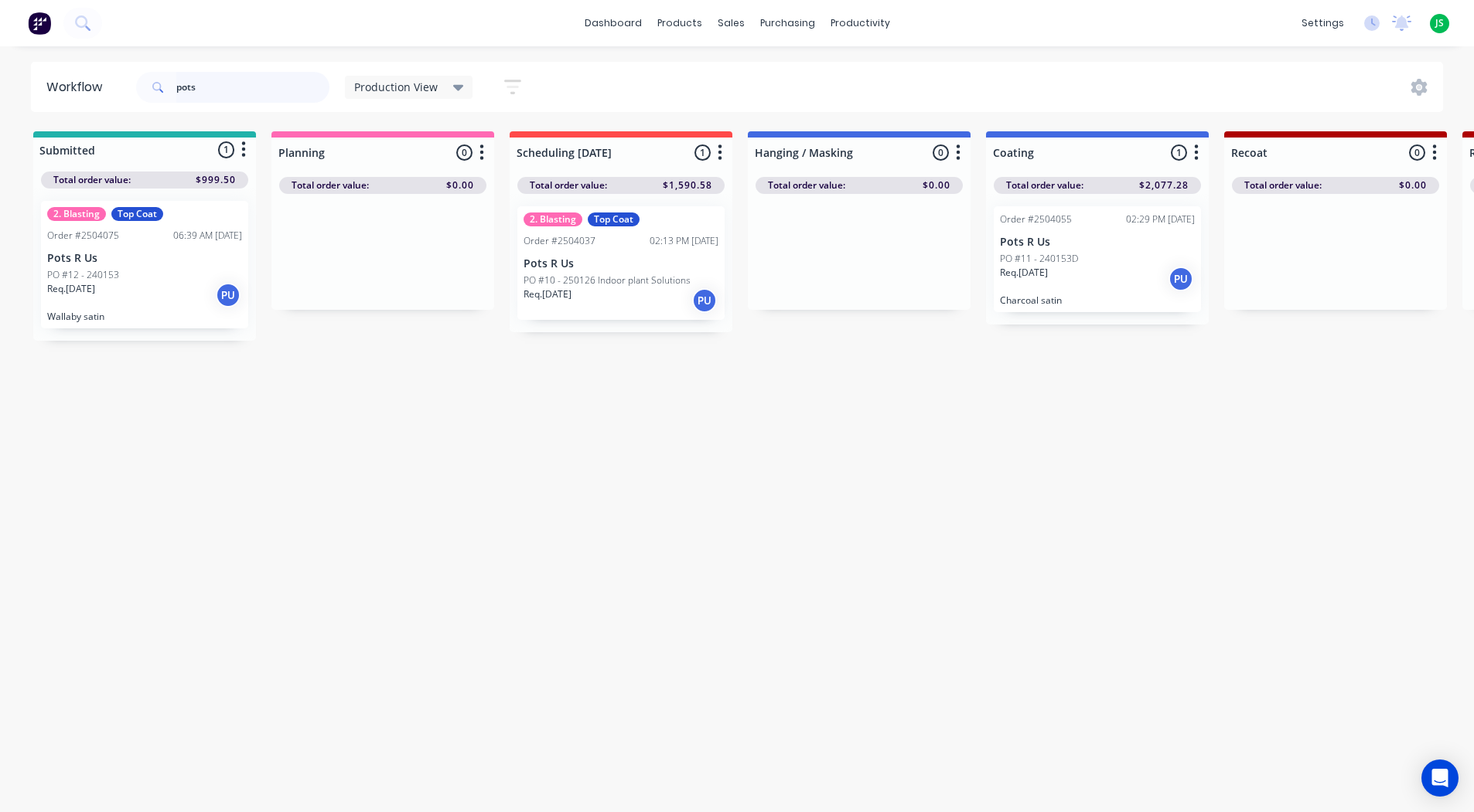
type input "pots"
click at [129, 274] on div "PO #12 - 240153" at bounding box center [144, 275] width 195 height 14
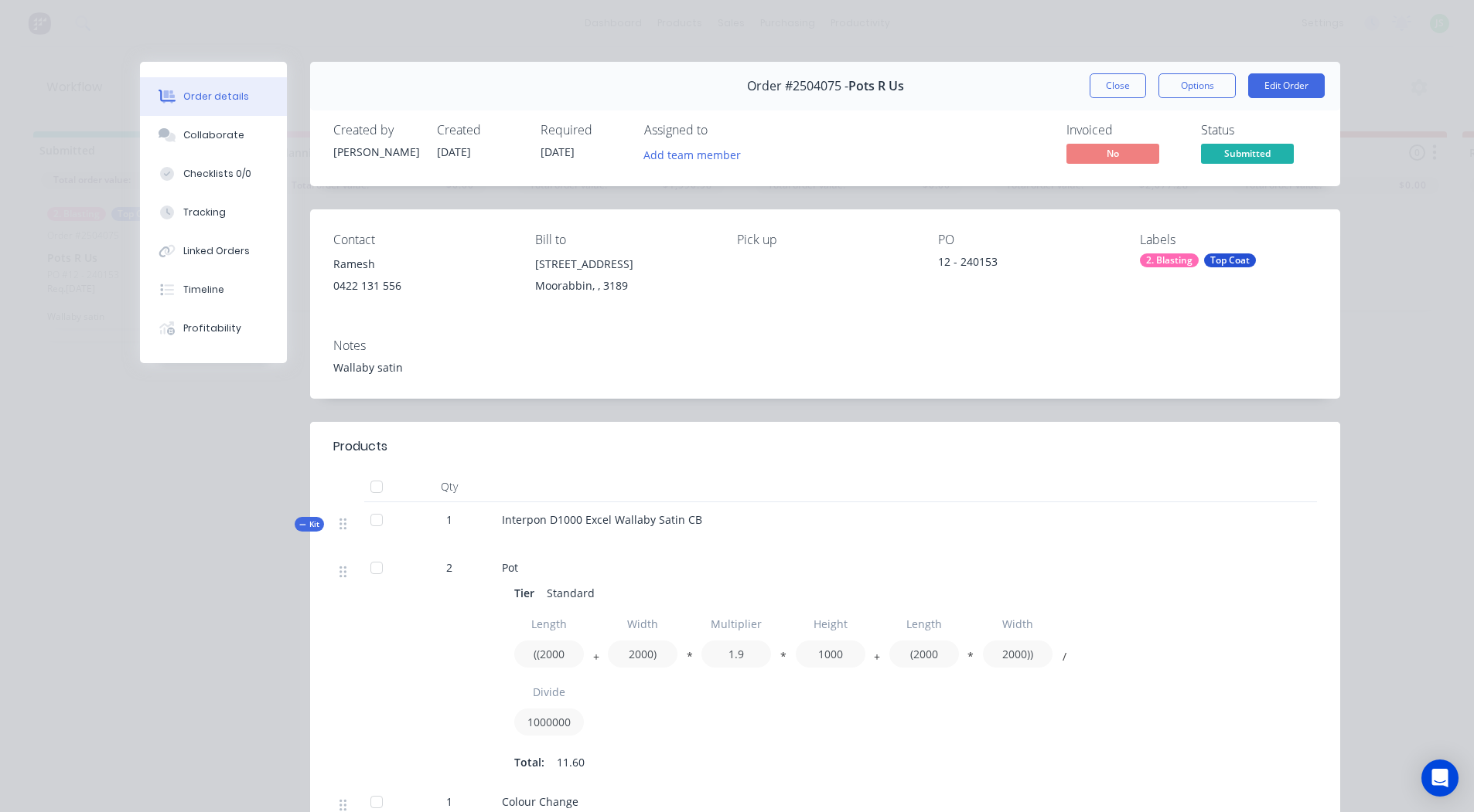
click at [1111, 82] on button "Close" at bounding box center [1118, 86] width 57 height 25
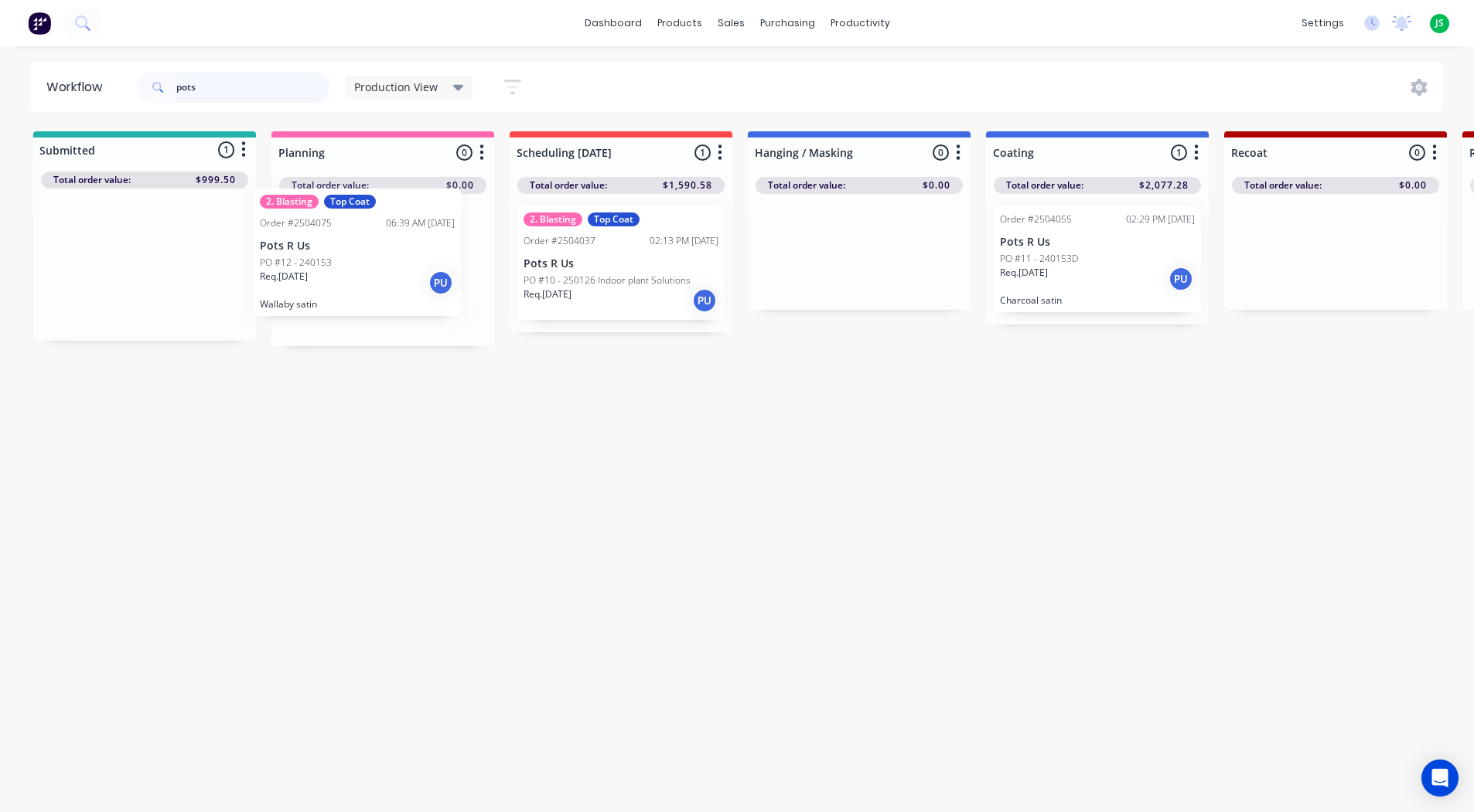
drag, startPoint x: 162, startPoint y: 275, endPoint x: 382, endPoint y: 263, distance: 220.3
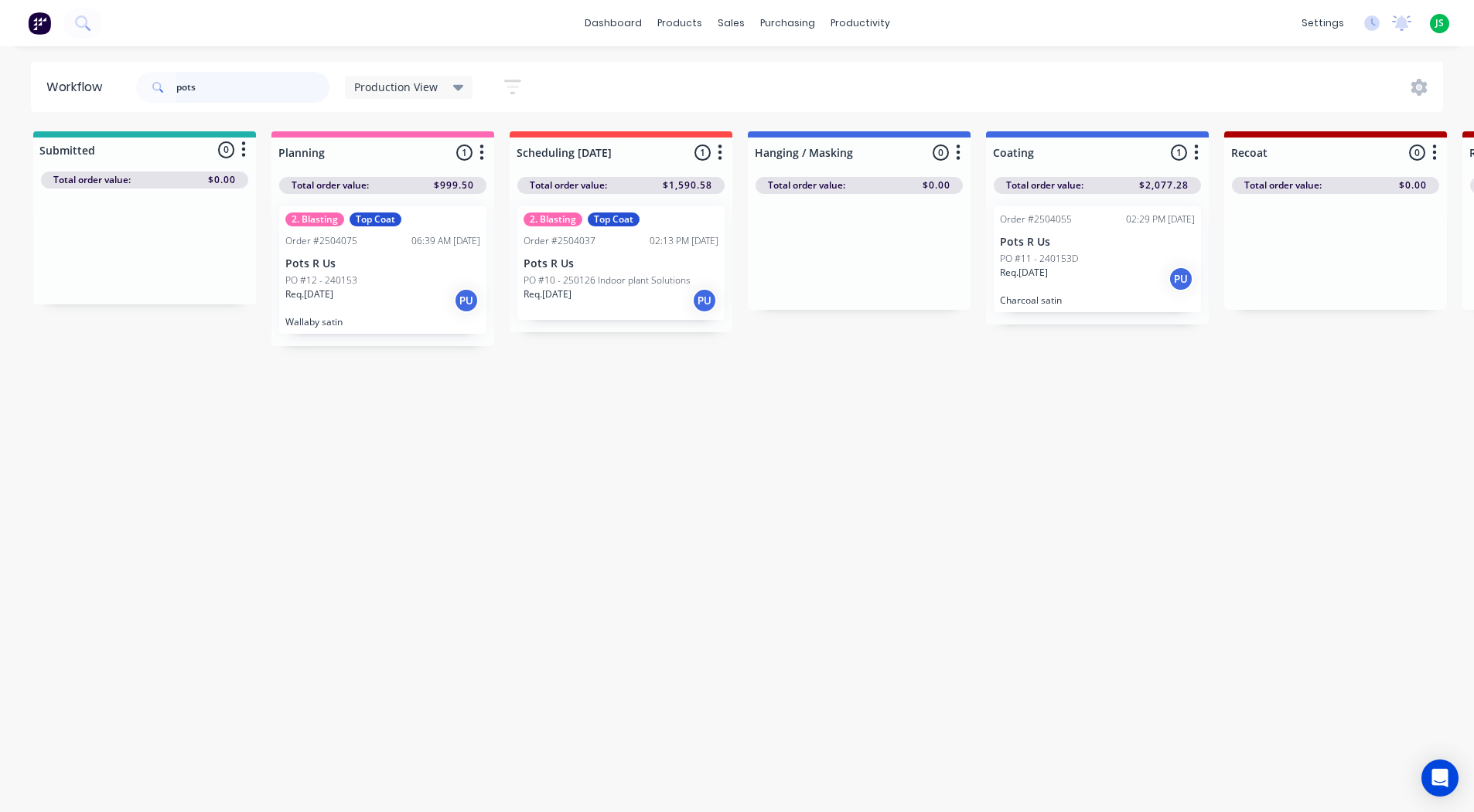
drag, startPoint x: 238, startPoint y: 82, endPoint x: -6, endPoint y: 29, distance: 249.7
click at [0, 29] on html "dashboard products sales purchasing productivity dashboard products Product Cat…" at bounding box center [737, 359] width 1474 height 719
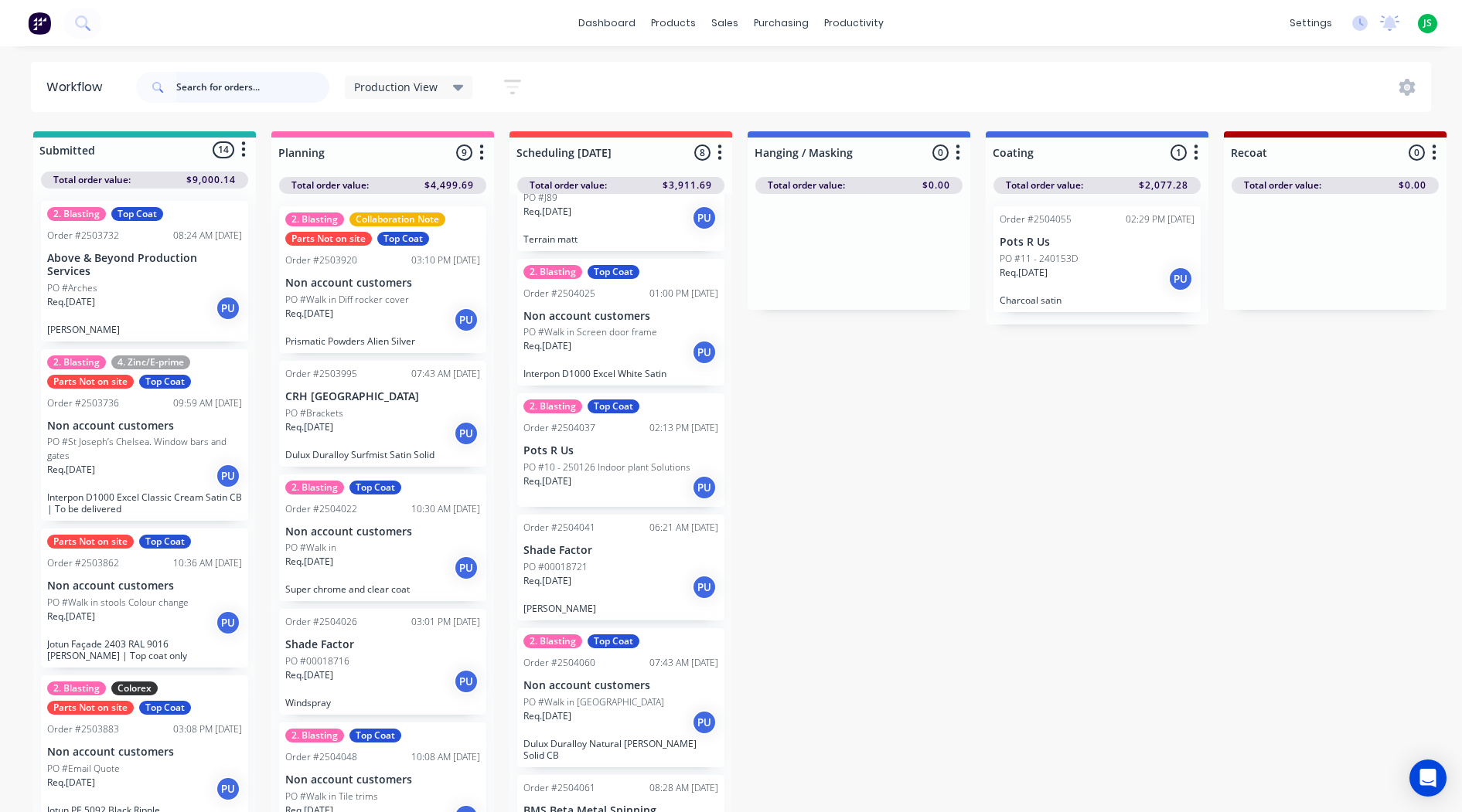
scroll to position [309, 0]
